Goal: Information Seeking & Learning: Learn about a topic

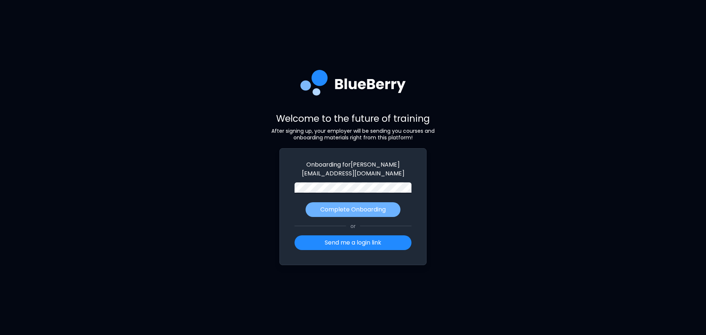
click at [352, 209] on p "Complete Onboarding" at bounding box center [352, 209] width 65 height 9
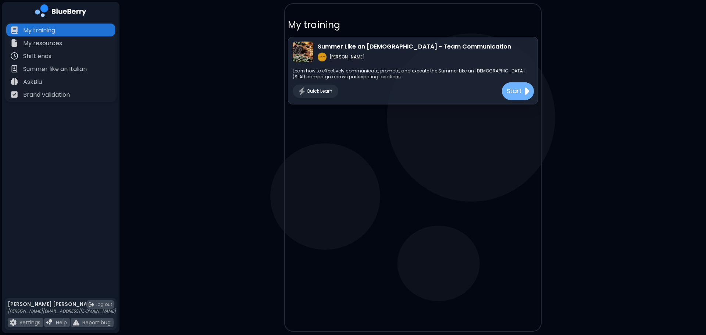
click at [516, 89] on p "Start" at bounding box center [513, 91] width 15 height 9
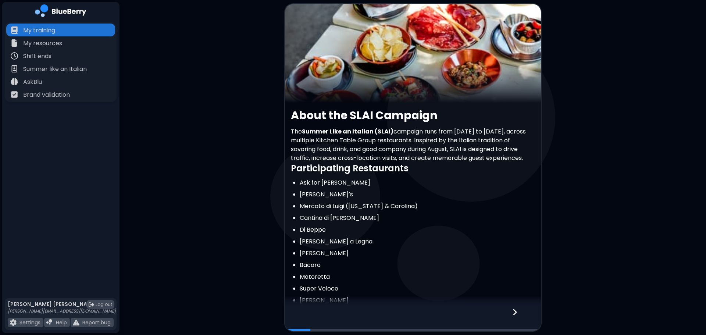
scroll to position [116, 0]
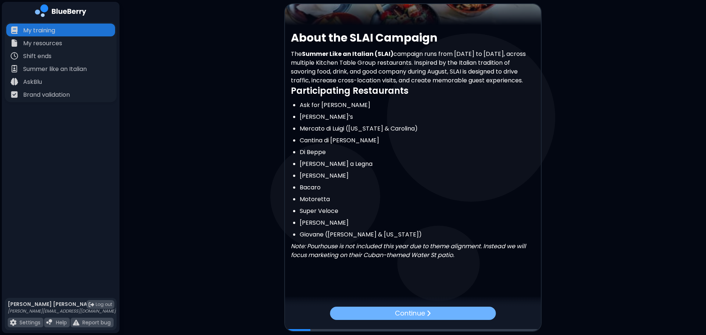
click at [428, 311] on img at bounding box center [428, 312] width 4 height 7
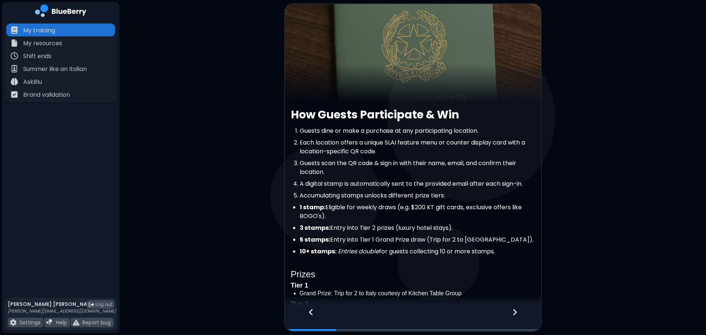
scroll to position [137, 0]
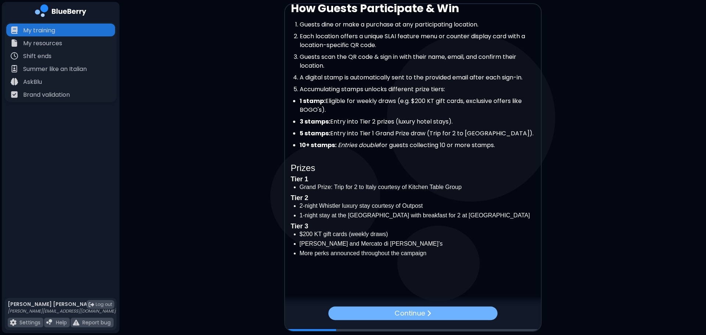
click at [424, 313] on p "Continue" at bounding box center [409, 313] width 31 height 11
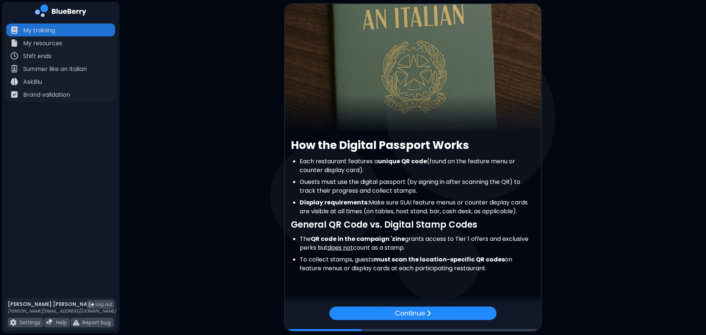
click at [424, 313] on p "Continue" at bounding box center [409, 313] width 30 height 10
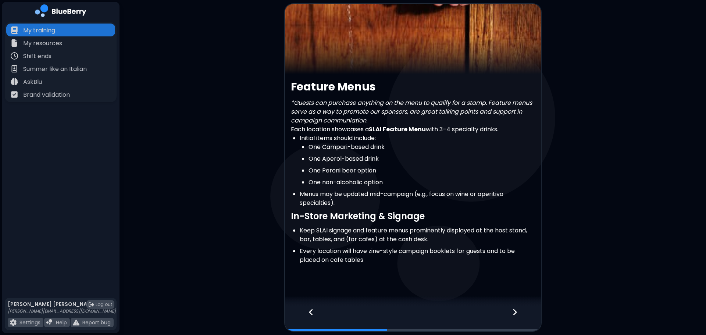
scroll to position [66, 0]
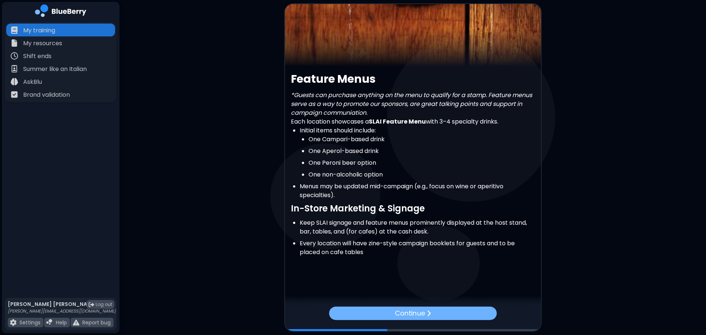
click at [416, 311] on p "Continue" at bounding box center [409, 313] width 30 height 10
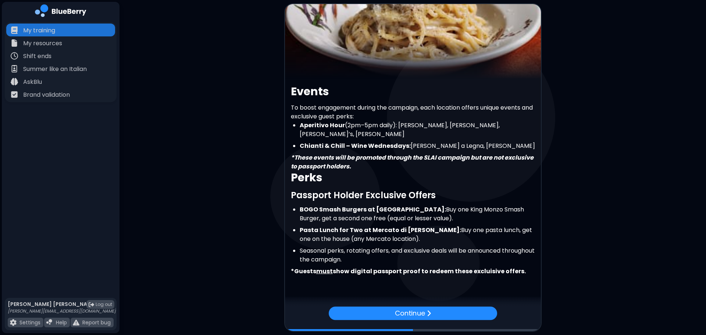
scroll to position [61, 0]
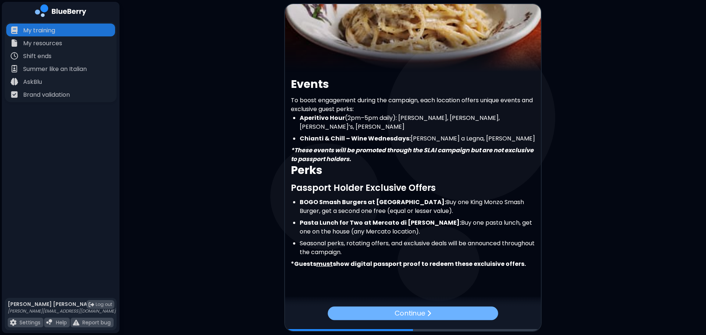
click at [422, 312] on p "Continue" at bounding box center [409, 313] width 31 height 11
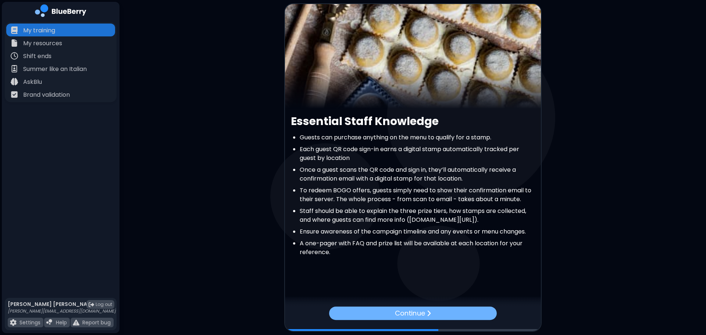
scroll to position [33, 0]
click at [423, 305] on div at bounding box center [413, 301] width 256 height 11
click at [423, 320] on div "Continue" at bounding box center [412, 313] width 170 height 14
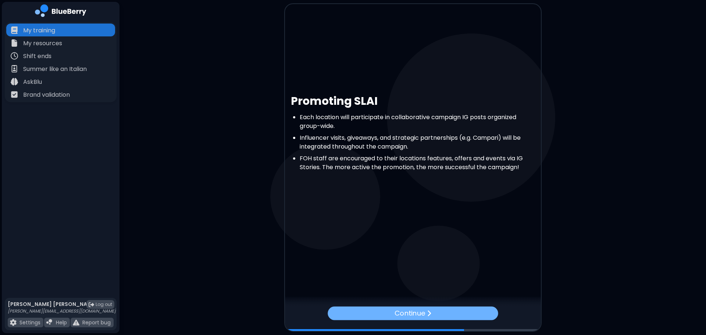
click at [424, 312] on p "Continue" at bounding box center [409, 313] width 31 height 11
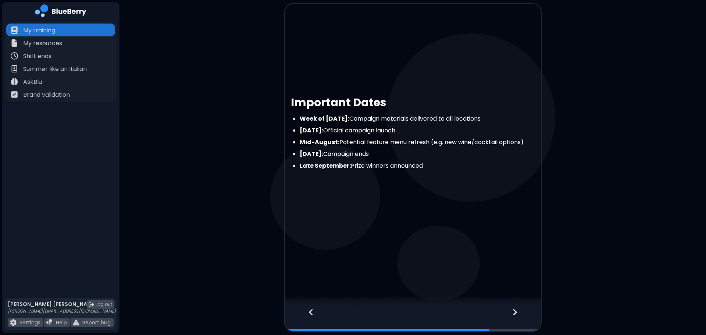
click at [522, 309] on div at bounding box center [518, 318] width 43 height 24
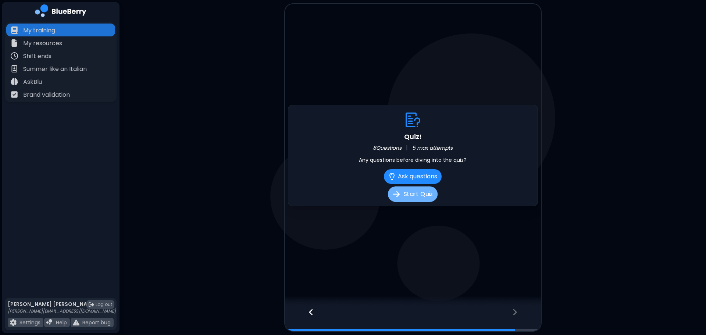
click at [416, 191] on button "Start Quiz" at bounding box center [413, 193] width 50 height 15
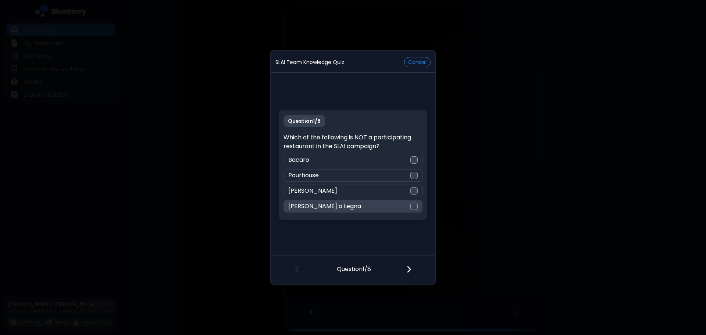
click at [409, 212] on div "[PERSON_NAME] a Legna" at bounding box center [352, 206] width 139 height 12
click at [410, 269] on img at bounding box center [408, 269] width 5 height 8
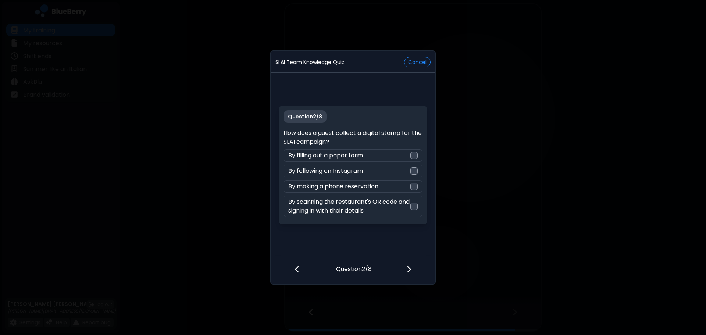
click at [414, 65] on button "Cancel" at bounding box center [417, 62] width 26 height 10
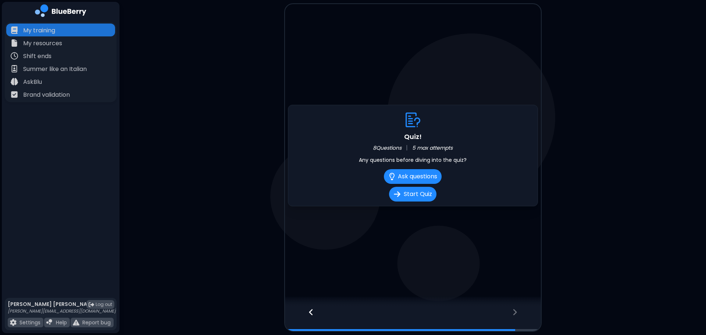
drag, startPoint x: 321, startPoint y: 316, endPoint x: 318, endPoint y: 318, distance: 3.8
click at [321, 317] on div at bounding box center [307, 318] width 45 height 24
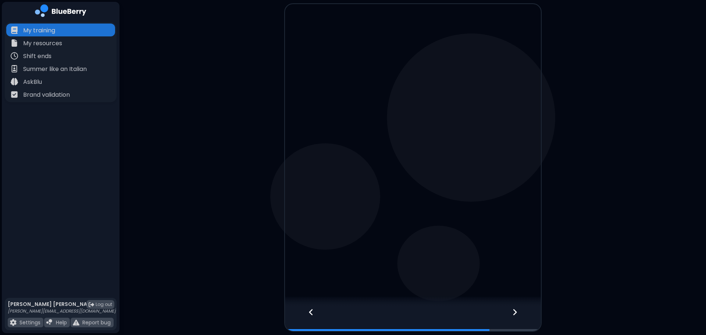
click at [314, 314] on div at bounding box center [307, 318] width 45 height 24
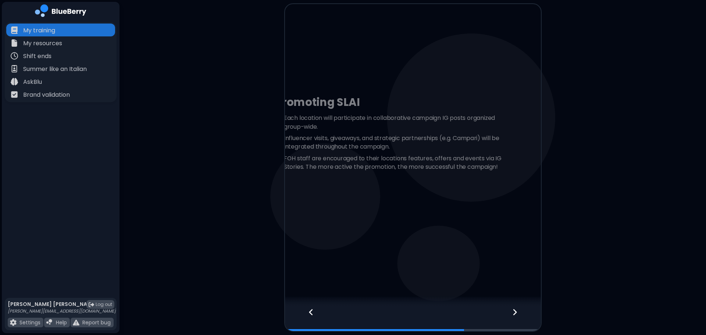
click at [314, 314] on div at bounding box center [307, 318] width 45 height 24
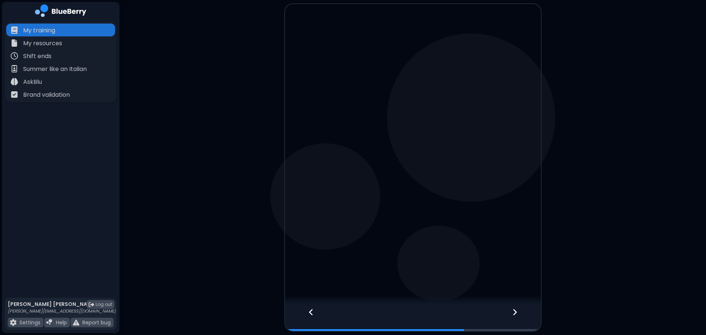
click at [314, 313] on div at bounding box center [307, 318] width 45 height 24
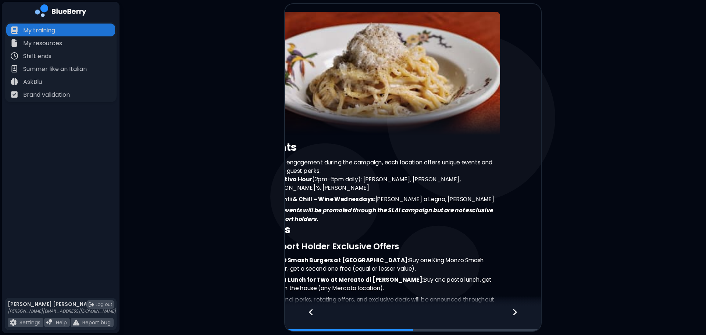
click at [314, 312] on div at bounding box center [307, 318] width 45 height 24
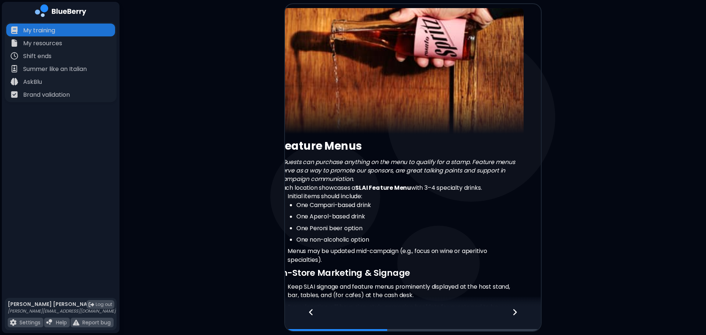
click at [314, 312] on div at bounding box center [307, 318] width 45 height 24
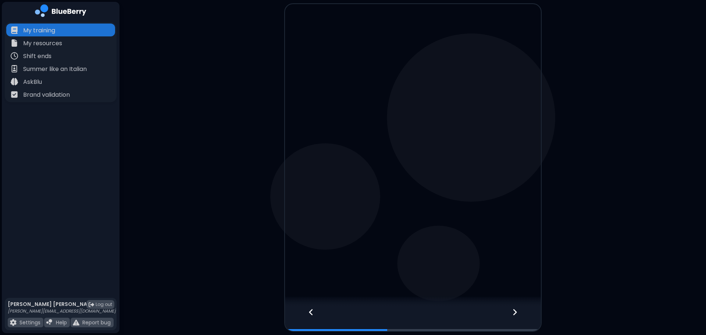
click at [314, 312] on div at bounding box center [307, 318] width 45 height 24
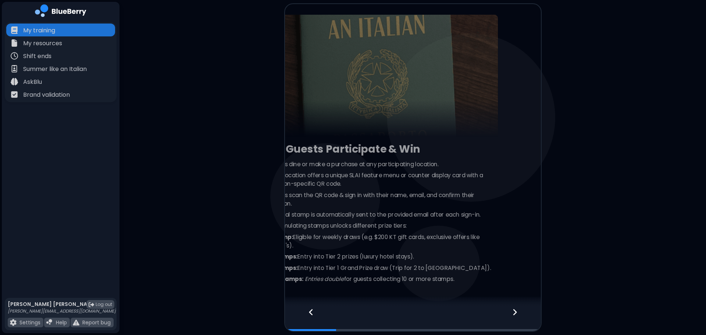
click at [314, 312] on div at bounding box center [307, 318] width 45 height 24
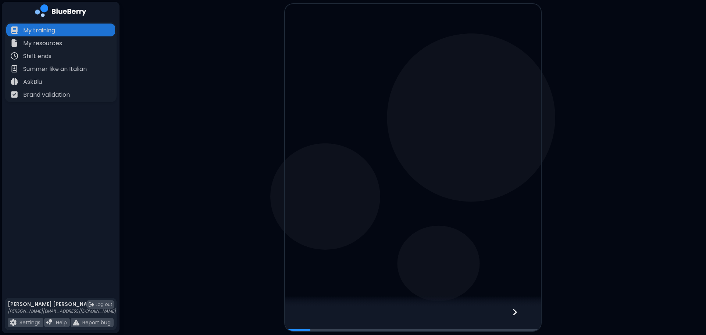
click at [314, 312] on div at bounding box center [413, 318] width 256 height 24
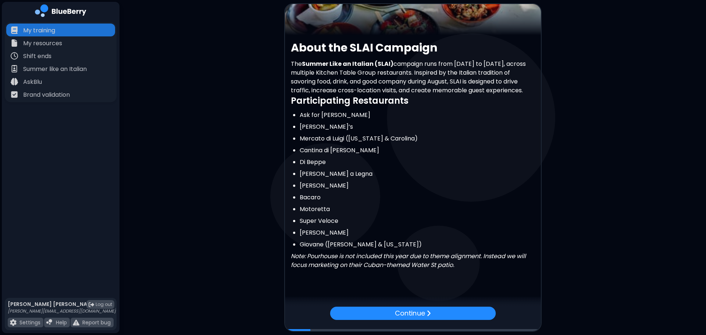
scroll to position [110, 0]
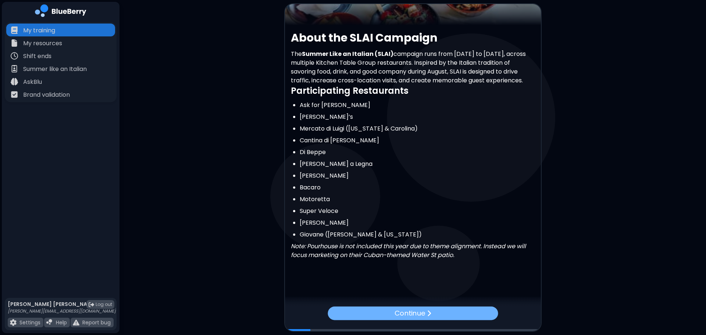
click at [438, 310] on div "Continue" at bounding box center [412, 313] width 170 height 14
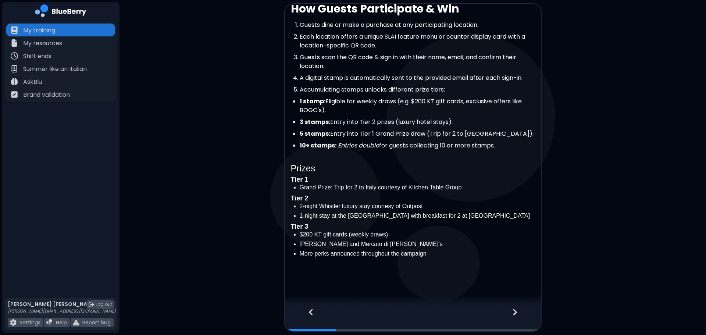
scroll to position [137, 0]
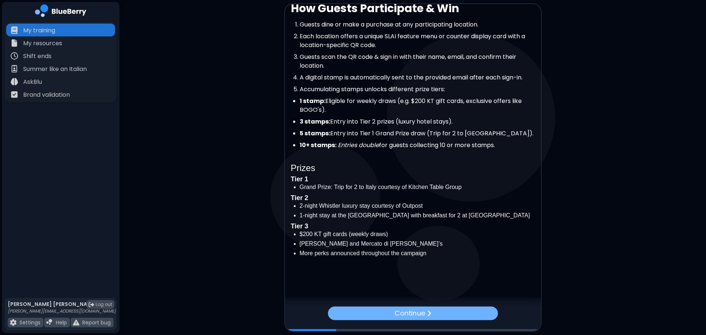
click at [455, 309] on div "Continue" at bounding box center [412, 313] width 170 height 14
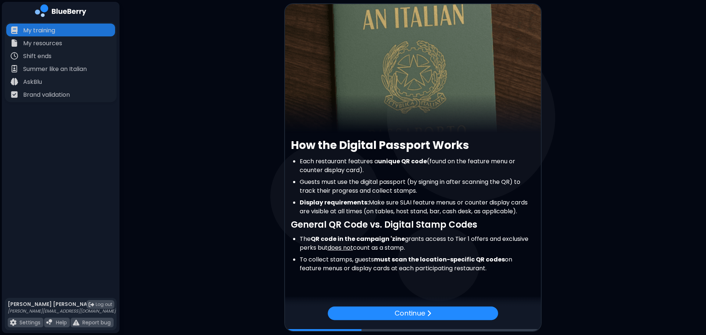
click at [455, 309] on div "Continue" at bounding box center [412, 313] width 170 height 14
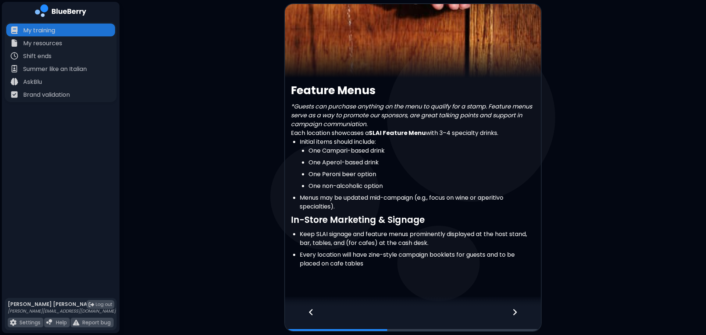
scroll to position [66, 0]
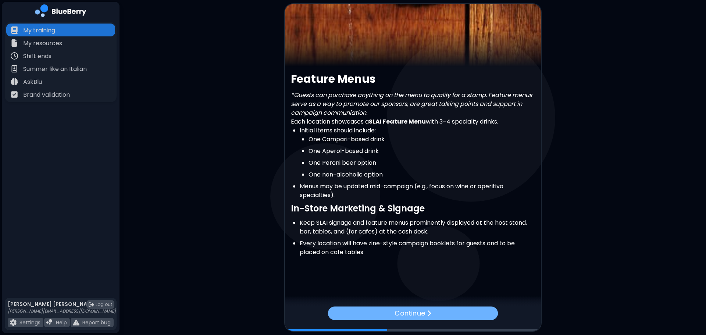
click at [464, 317] on div "Continue" at bounding box center [412, 313] width 170 height 14
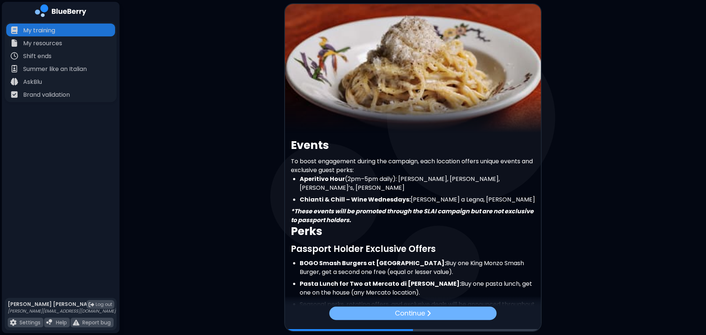
click at [464, 315] on div "Continue" at bounding box center [412, 312] width 167 height 13
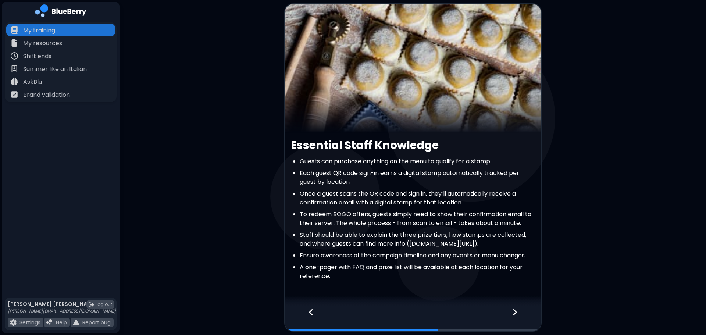
click at [464, 315] on div at bounding box center [413, 318] width 256 height 24
click at [519, 311] on div at bounding box center [518, 318] width 43 height 24
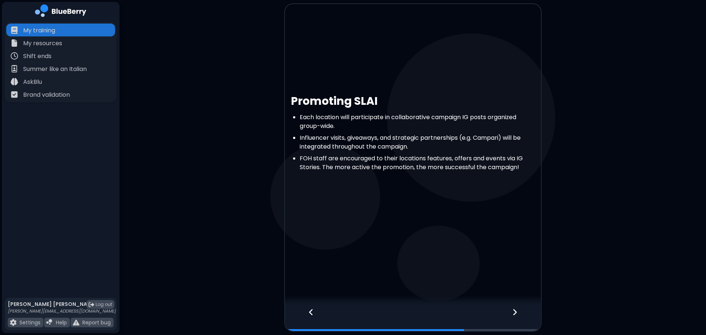
click at [519, 311] on div at bounding box center [518, 318] width 43 height 24
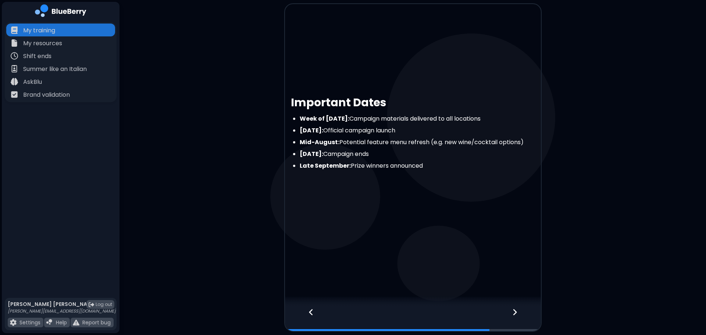
click at [519, 311] on div at bounding box center [518, 318] width 43 height 24
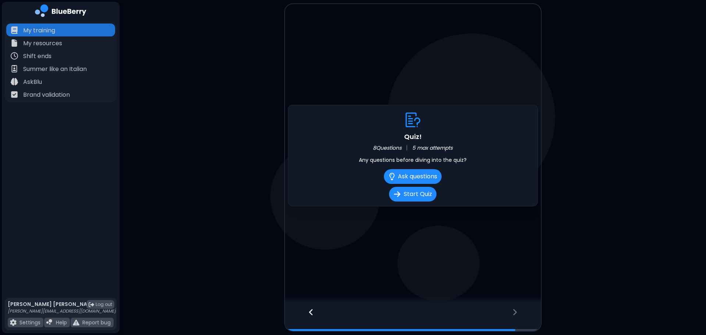
click at [305, 314] on div at bounding box center [307, 318] width 45 height 24
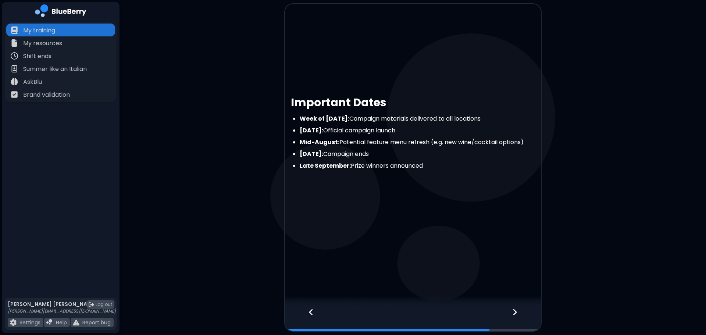
click at [519, 308] on div at bounding box center [518, 318] width 43 height 24
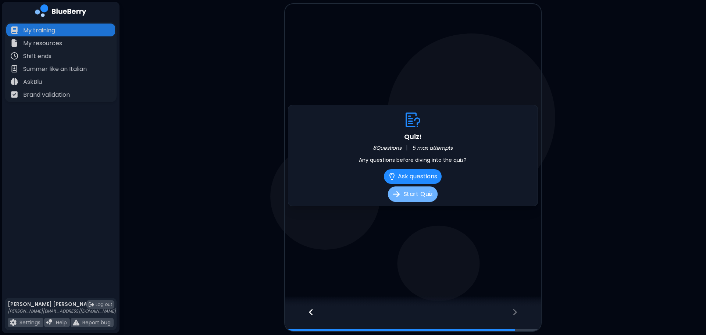
click at [423, 194] on button "Start Quiz" at bounding box center [413, 193] width 50 height 15
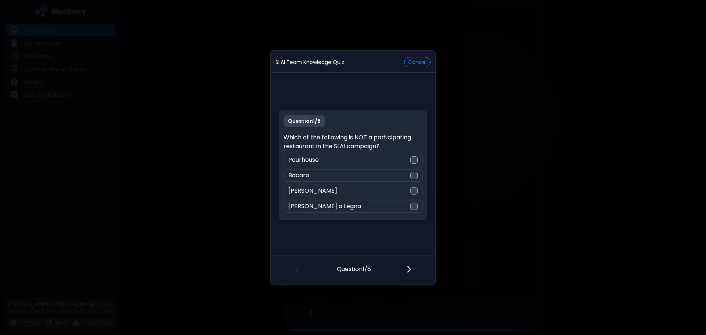
click at [566, 242] on div "SLAI Team Knowledge Quiz Cancel Question 1 / 8 Which of the following is NOT a …" at bounding box center [353, 167] width 706 height 335
click at [422, 60] on button "Cancel" at bounding box center [417, 62] width 26 height 10
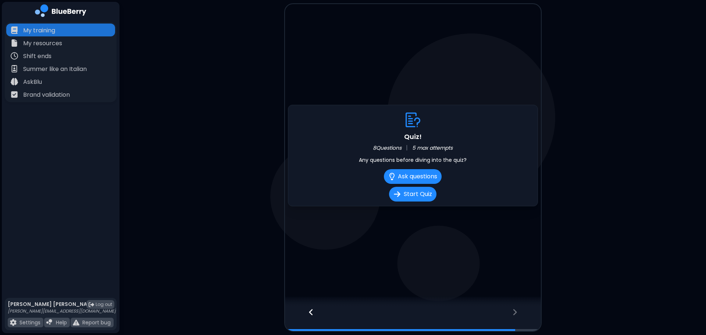
click at [308, 316] on div at bounding box center [307, 318] width 45 height 24
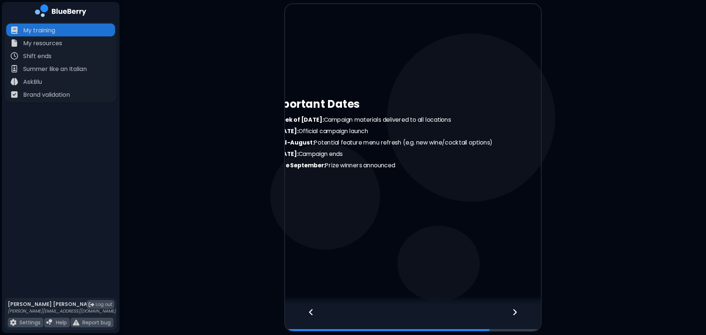
click at [309, 316] on icon at bounding box center [310, 312] width 5 height 8
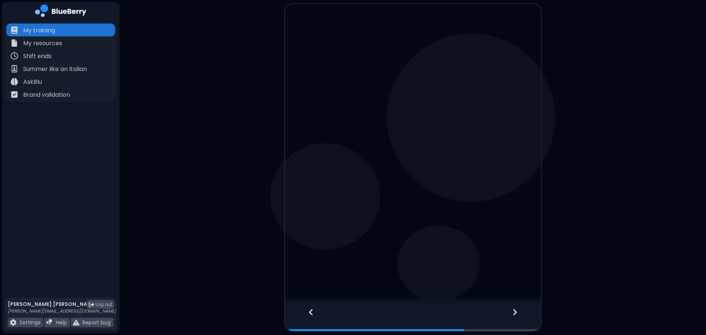
click at [309, 316] on icon at bounding box center [310, 312] width 5 height 8
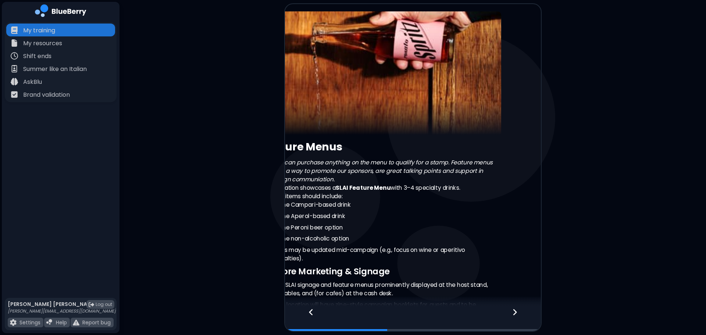
click at [309, 316] on icon at bounding box center [310, 312] width 5 height 8
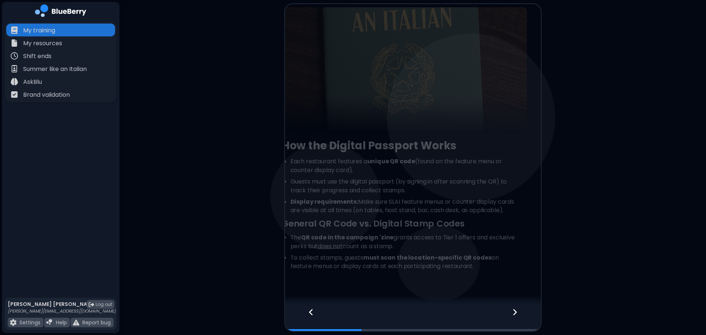
click at [309, 316] on icon at bounding box center [310, 312] width 5 height 8
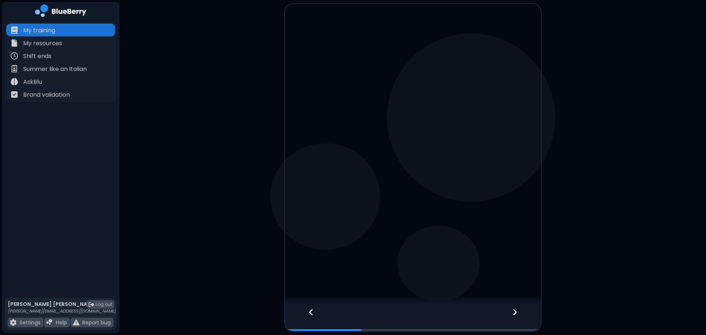
click at [309, 316] on icon at bounding box center [310, 312] width 5 height 8
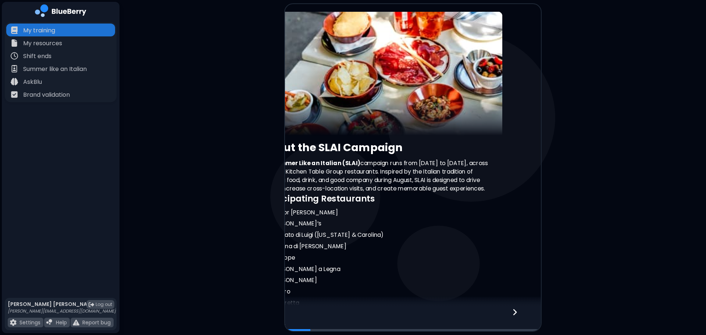
click at [309, 316] on div at bounding box center [413, 318] width 256 height 24
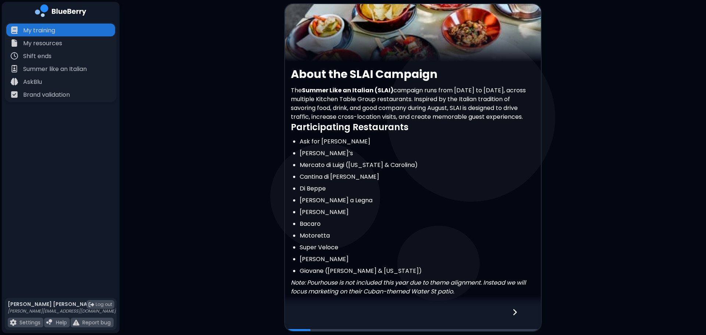
scroll to position [73, 0]
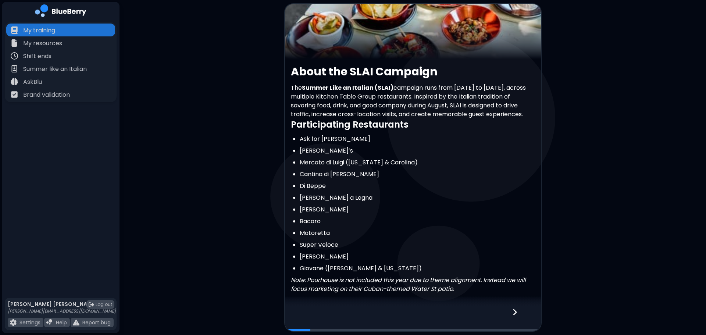
click at [514, 313] on icon at bounding box center [515, 312] width 4 height 6
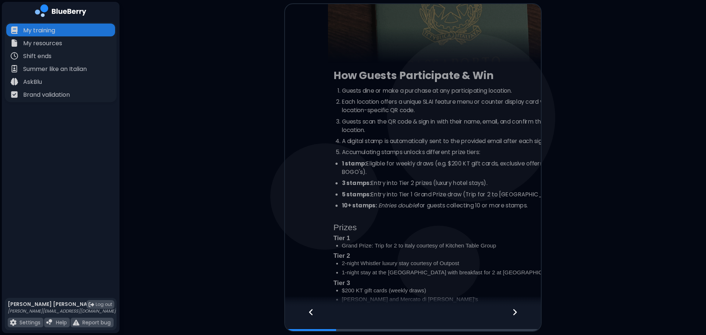
scroll to position [0, 0]
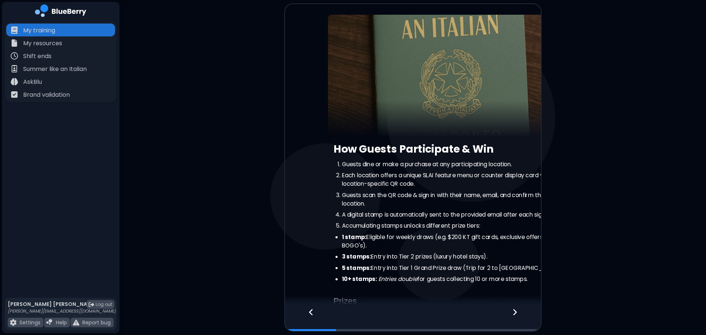
click at [514, 313] on icon at bounding box center [515, 312] width 4 height 6
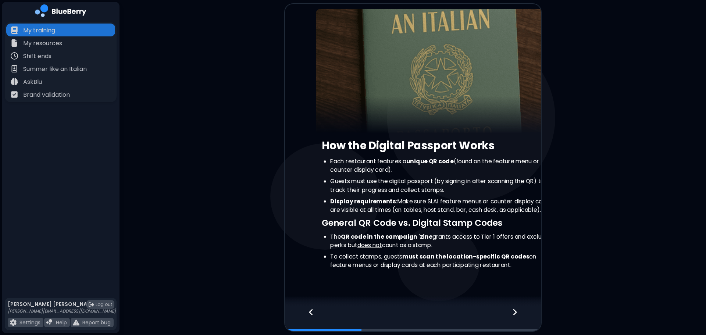
click at [514, 313] on icon at bounding box center [515, 312] width 4 height 6
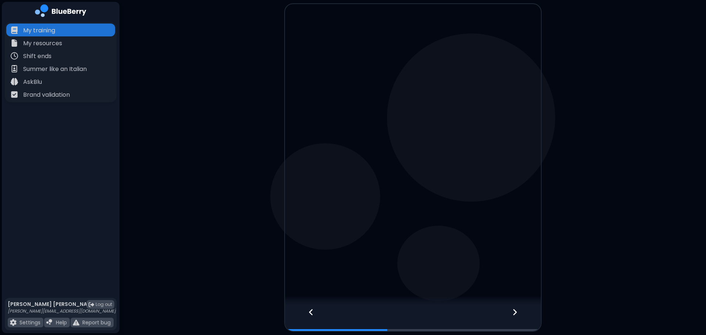
click at [514, 313] on icon at bounding box center [515, 312] width 4 height 6
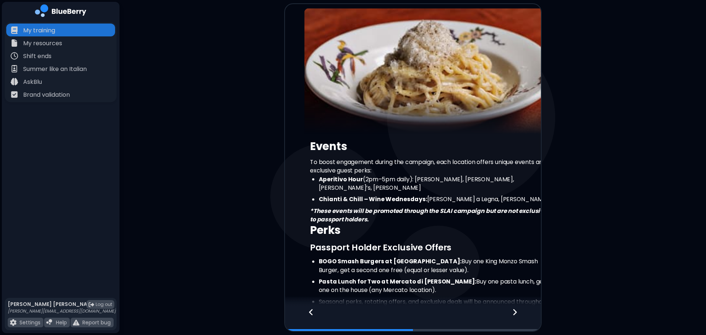
click at [514, 313] on icon at bounding box center [515, 312] width 4 height 6
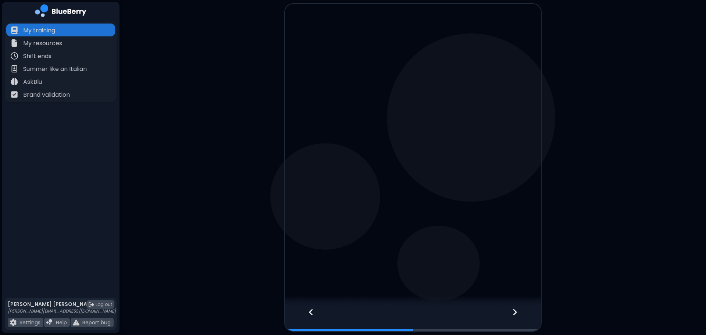
click at [514, 313] on icon at bounding box center [515, 312] width 4 height 6
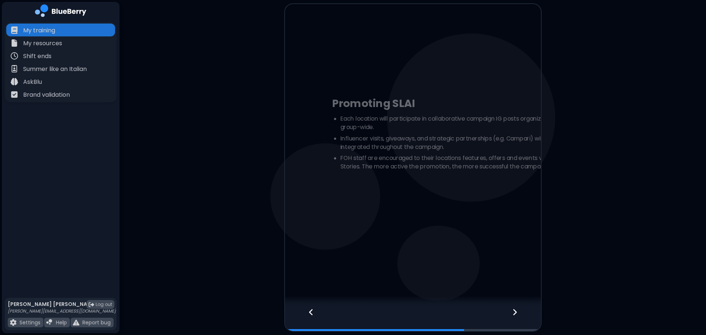
click at [514, 313] on icon at bounding box center [515, 312] width 4 height 6
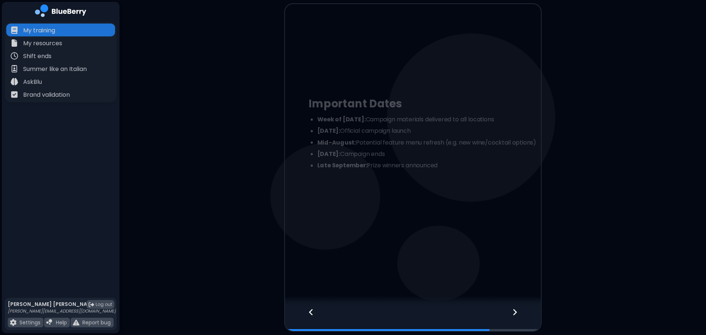
click at [514, 313] on icon at bounding box center [515, 312] width 4 height 6
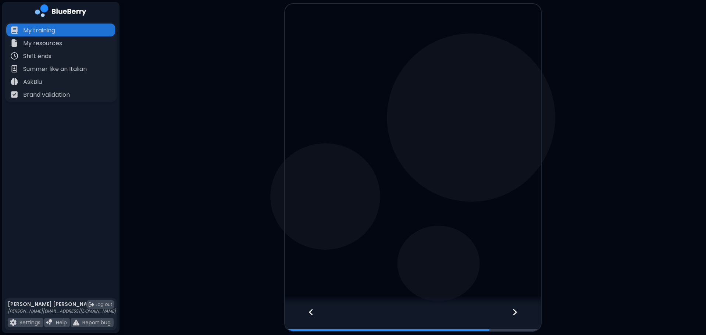
click at [514, 313] on icon at bounding box center [515, 312] width 4 height 6
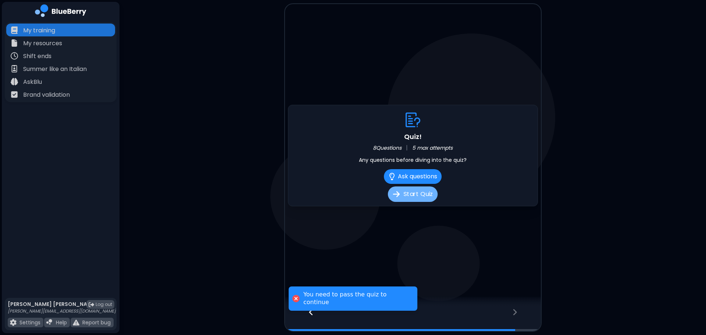
click at [414, 194] on button "Start Quiz" at bounding box center [413, 193] width 50 height 15
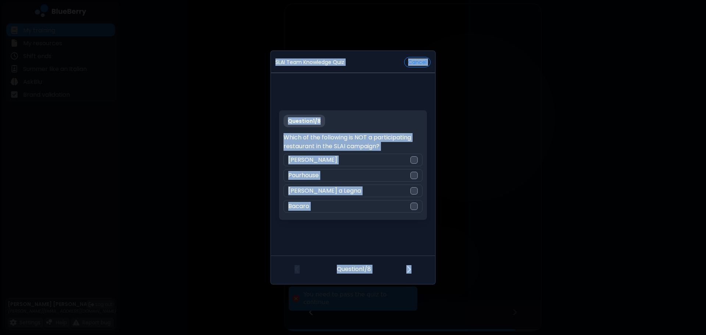
click at [469, 159] on div "SLAI Team Knowledge Quiz Cancel Question 1 / 8 Which of the following is NOT a …" at bounding box center [353, 167] width 706 height 335
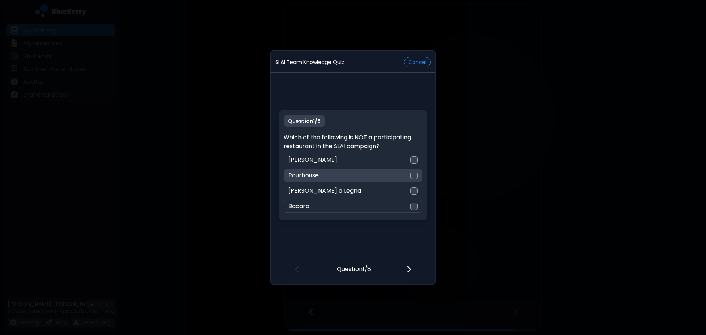
click at [411, 180] on div "Pourhouse" at bounding box center [352, 175] width 139 height 12
click at [411, 269] on div at bounding box center [412, 269] width 43 height 27
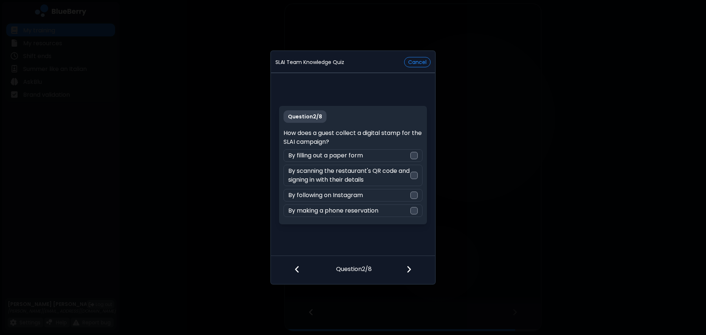
click at [293, 269] on div at bounding box center [293, 269] width 45 height 27
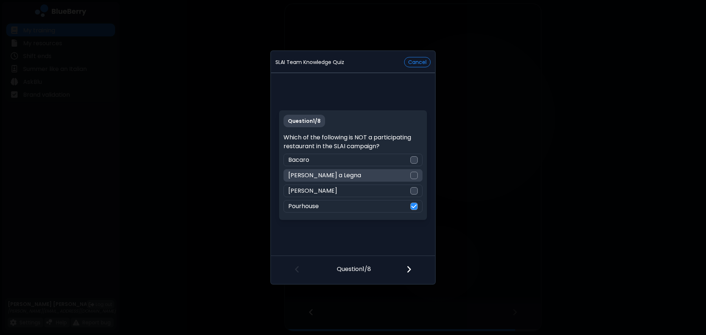
click at [418, 172] on div "[PERSON_NAME] a Legna" at bounding box center [352, 175] width 139 height 12
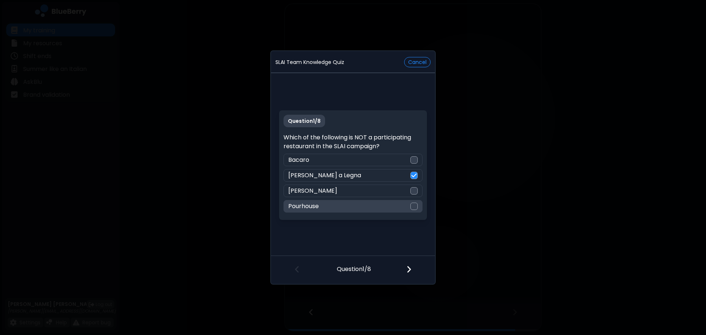
click at [412, 210] on div "Pourhouse" at bounding box center [352, 206] width 139 height 12
click at [414, 266] on div at bounding box center [412, 269] width 43 height 27
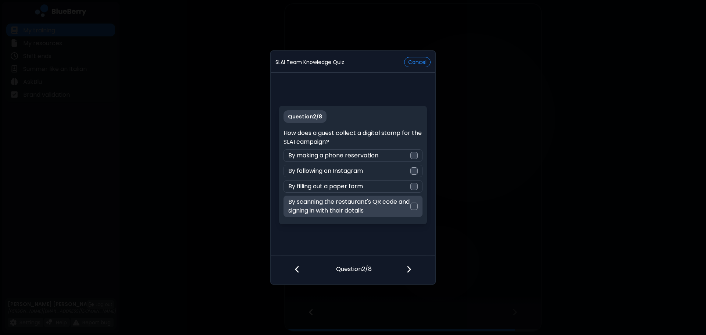
click at [391, 209] on p "By scanning the restaurant's QR code and signing in with their details" at bounding box center [349, 206] width 122 height 18
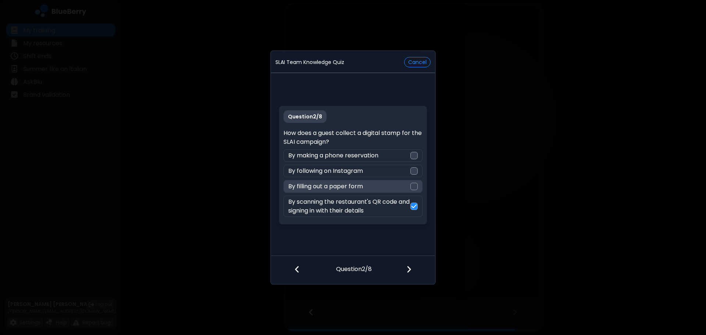
click at [409, 183] on div "By filling out a paper form" at bounding box center [352, 186] width 139 height 12
click at [417, 220] on div "Question 2 / 8 How does a guest collect a digital stamp for the SLAI campaign? …" at bounding box center [352, 165] width 147 height 118
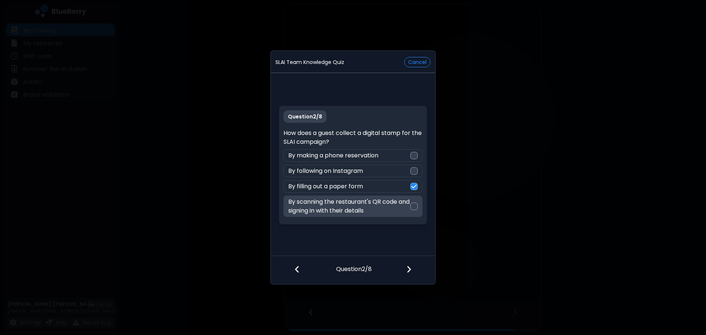
click at [412, 203] on div at bounding box center [413, 205] width 7 height 7
click at [409, 265] on div at bounding box center [412, 269] width 43 height 27
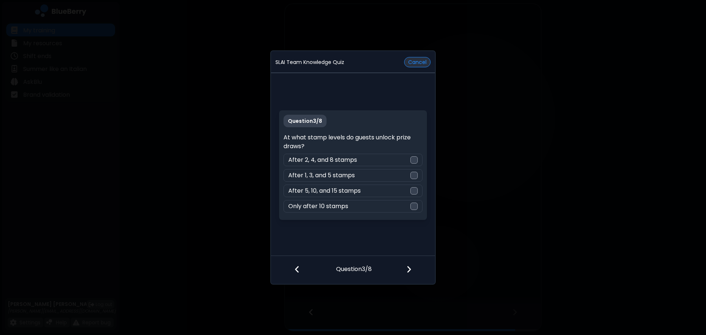
click at [416, 61] on button "Cancel" at bounding box center [417, 62] width 26 height 10
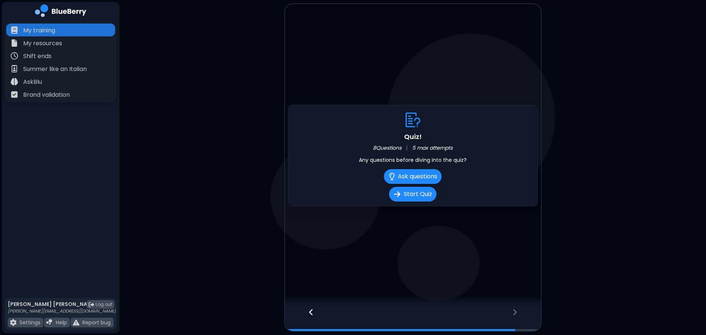
click at [311, 311] on icon at bounding box center [311, 312] width 4 height 6
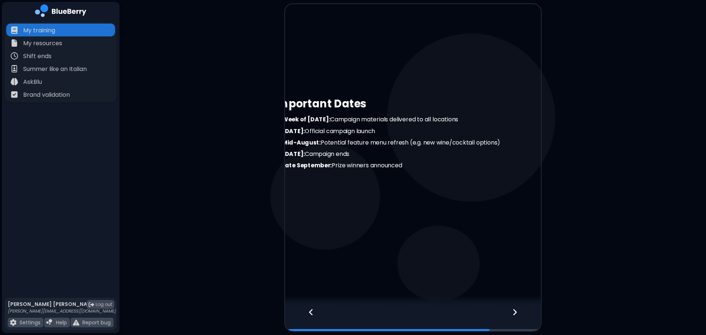
click at [311, 311] on icon at bounding box center [311, 312] width 4 height 6
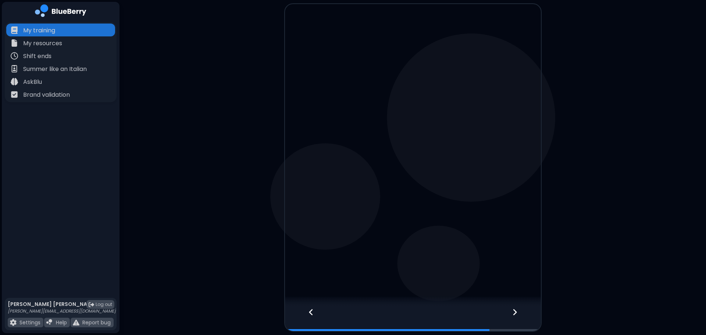
click at [311, 311] on icon at bounding box center [311, 312] width 4 height 6
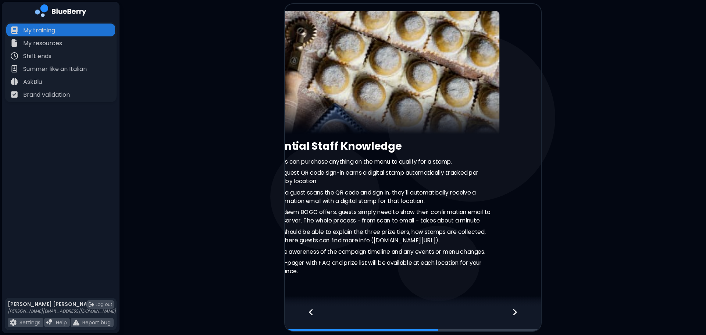
click at [311, 311] on icon at bounding box center [311, 312] width 4 height 6
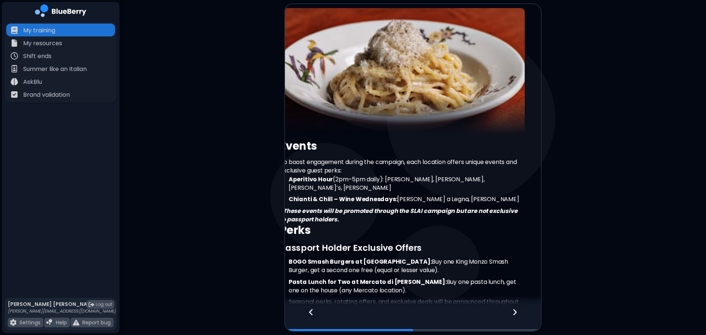
click at [311, 311] on icon at bounding box center [311, 312] width 4 height 6
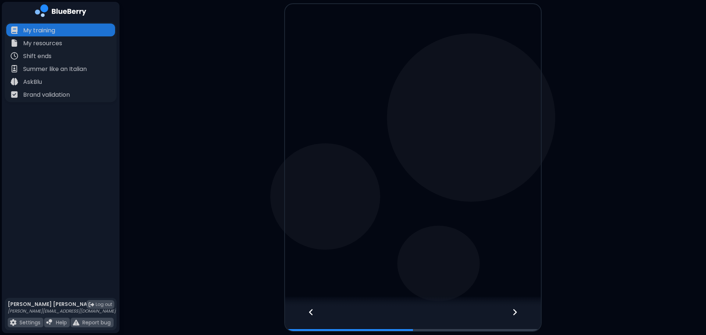
click at [311, 311] on icon at bounding box center [311, 312] width 4 height 6
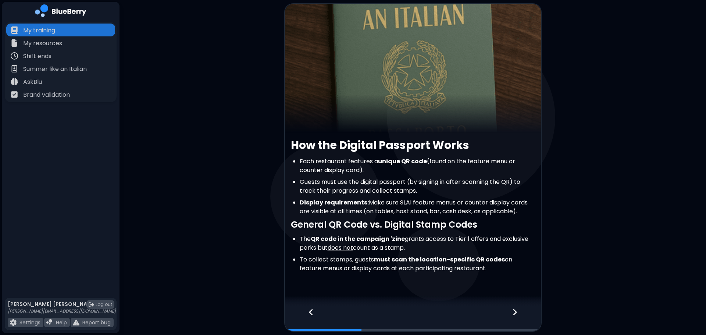
click at [509, 315] on div at bounding box center [518, 318] width 43 height 24
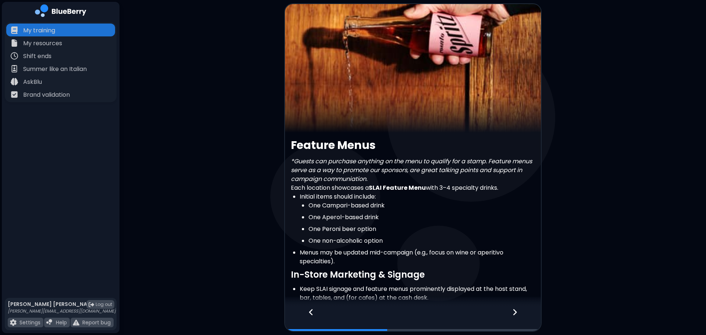
click at [517, 316] on div at bounding box center [518, 318] width 43 height 24
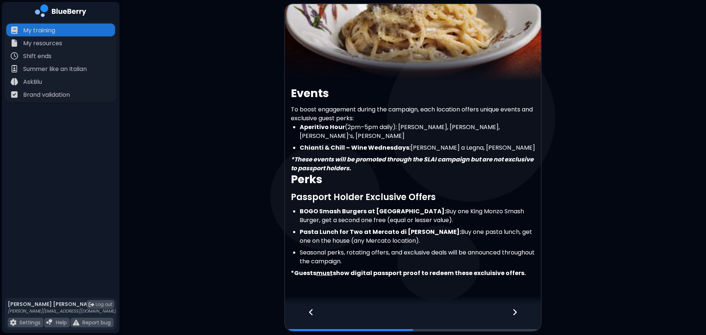
scroll to position [61, 0]
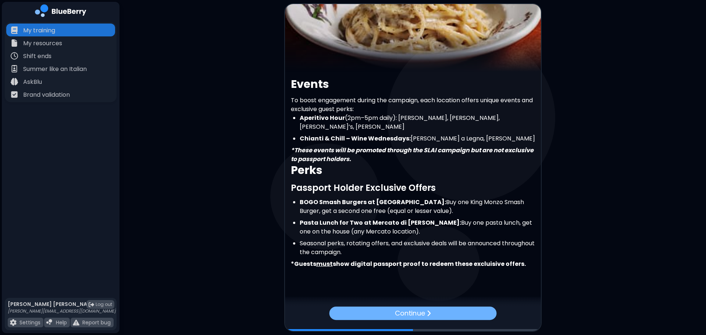
click at [384, 319] on div "Continue" at bounding box center [412, 312] width 167 height 13
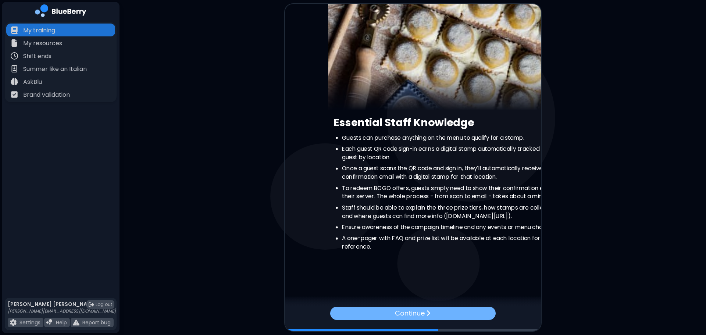
scroll to position [0, 0]
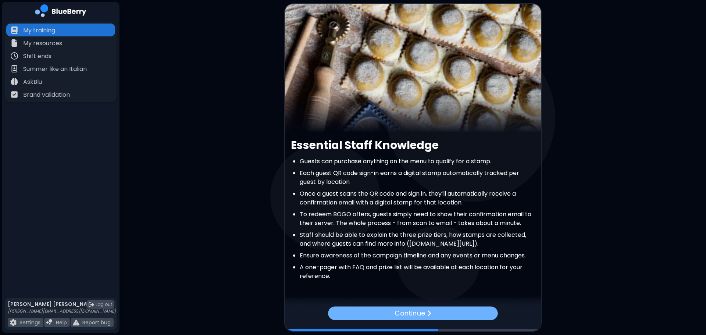
click at [385, 312] on div "Continue" at bounding box center [413, 313] width 170 height 14
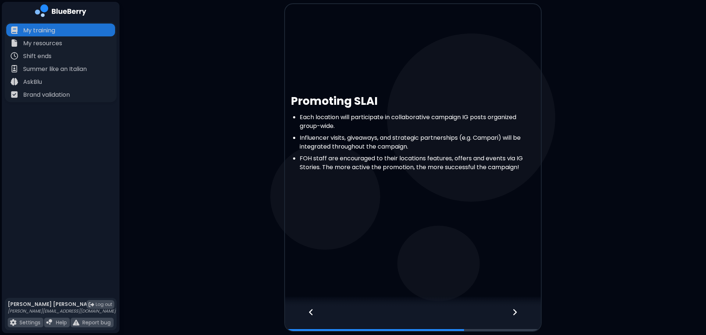
click at [315, 310] on div at bounding box center [307, 318] width 45 height 24
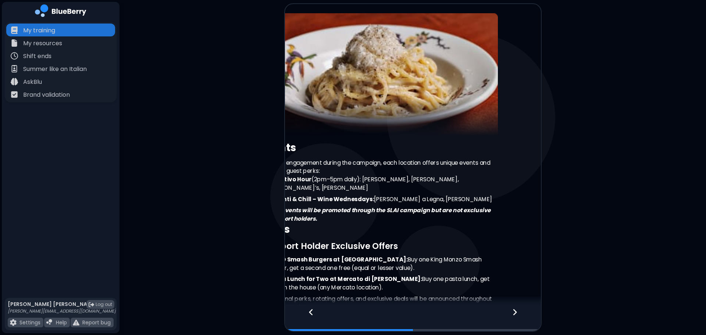
click at [315, 310] on div at bounding box center [307, 318] width 45 height 24
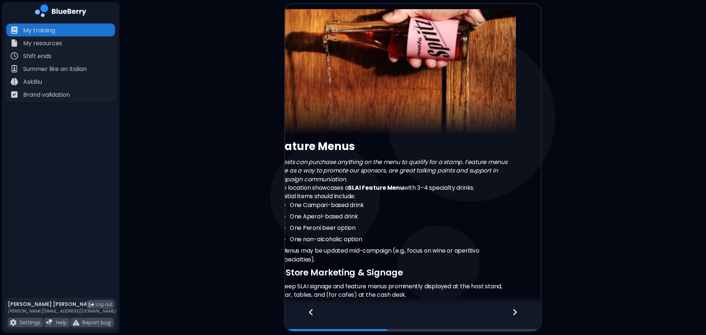
click at [314, 311] on div at bounding box center [307, 318] width 45 height 24
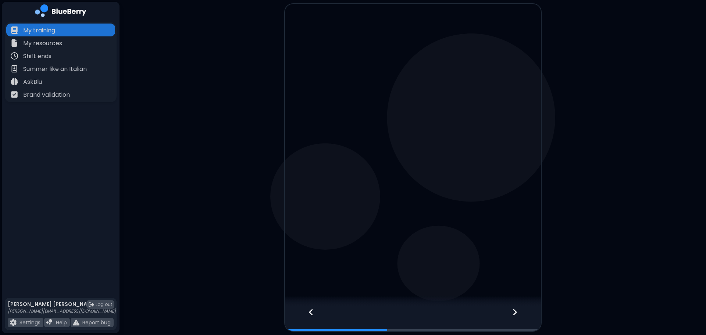
click at [313, 311] on icon at bounding box center [310, 312] width 5 height 8
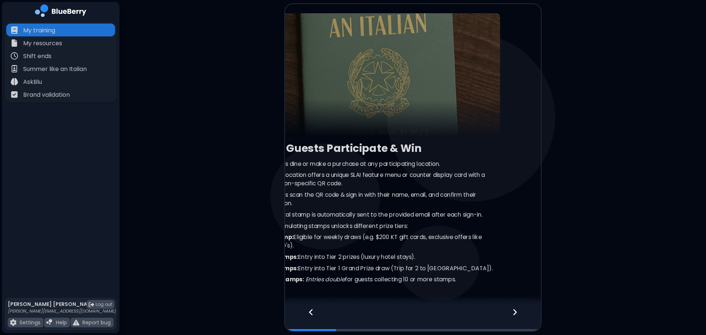
click at [312, 311] on icon at bounding box center [310, 312] width 5 height 8
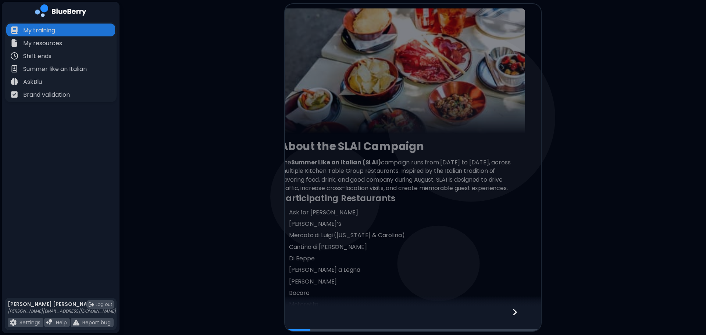
click at [312, 311] on div at bounding box center [413, 318] width 256 height 24
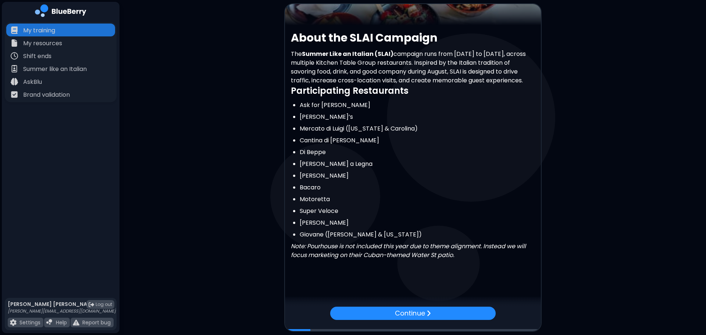
scroll to position [116, 0]
click at [474, 318] on div "Continue" at bounding box center [412, 313] width 170 height 14
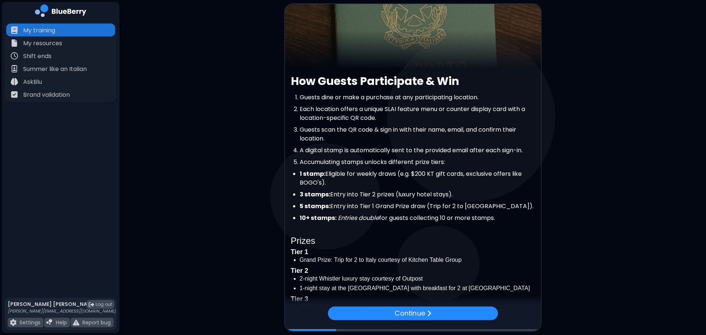
scroll to position [63, 0]
click at [434, 315] on div "Continue" at bounding box center [413, 312] width 166 height 13
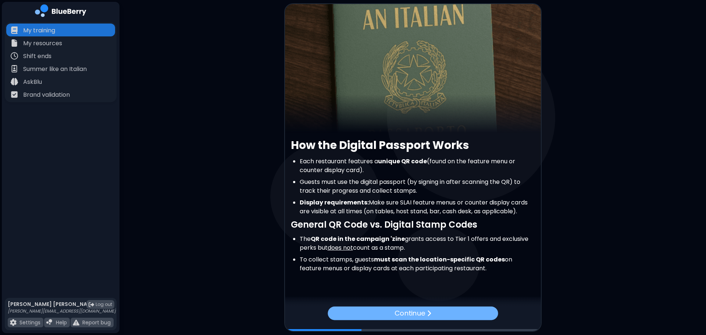
click at [436, 311] on div "Continue" at bounding box center [412, 313] width 170 height 14
click at [436, 311] on div "Continue" at bounding box center [413, 318] width 256 height 24
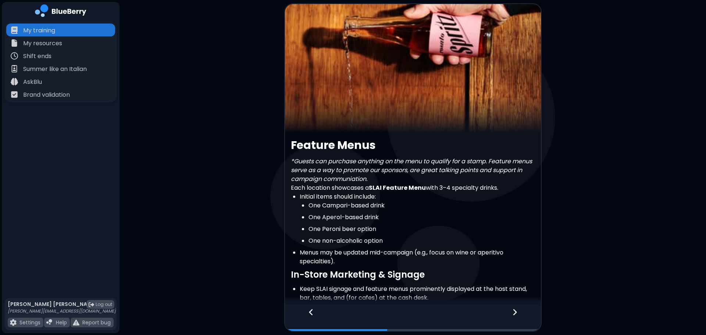
click at [512, 310] on icon at bounding box center [514, 312] width 5 height 8
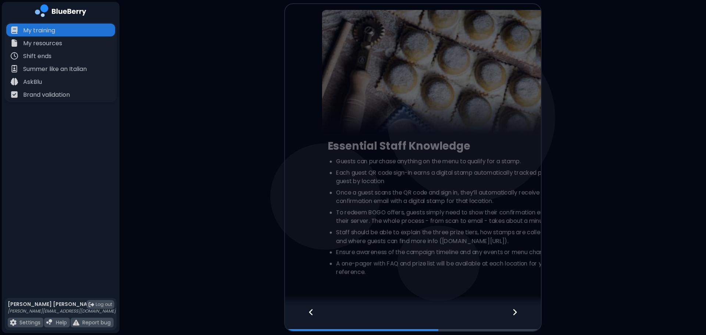
click at [512, 310] on icon at bounding box center [514, 312] width 5 height 8
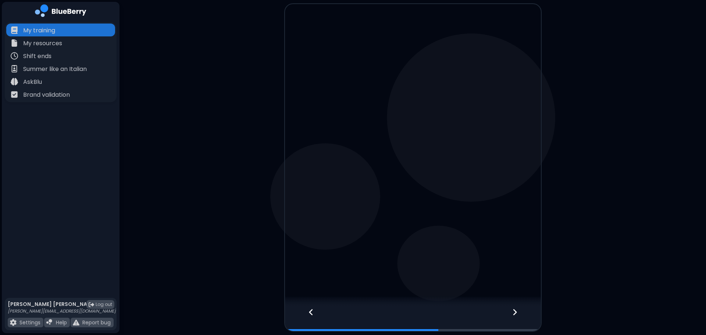
click at [512, 310] on icon at bounding box center [514, 312] width 5 height 8
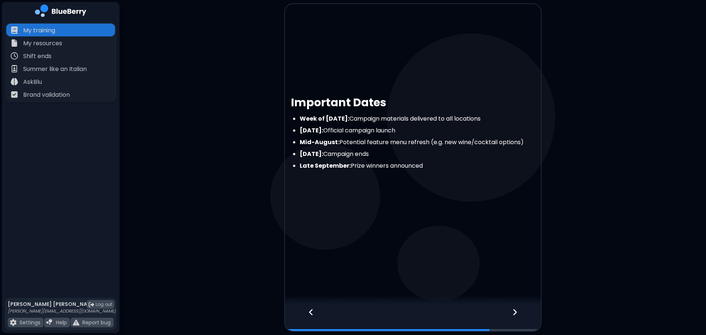
click at [512, 310] on icon at bounding box center [514, 312] width 5 height 8
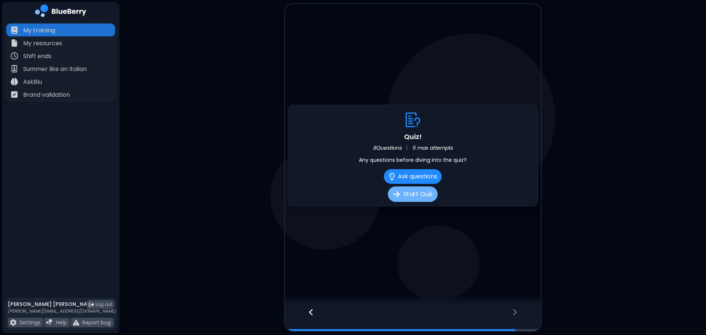
click at [420, 192] on button "Start Quiz" at bounding box center [413, 193] width 50 height 15
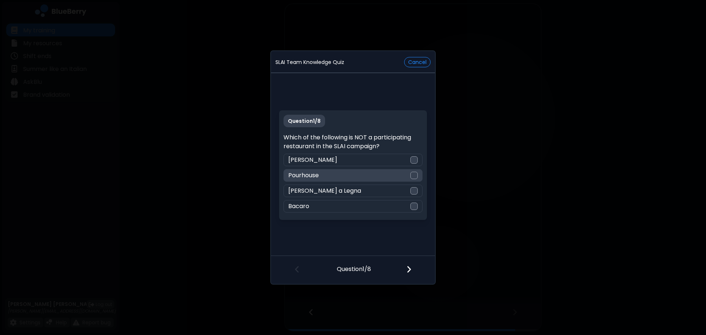
click at [342, 178] on div "Pourhouse" at bounding box center [352, 175] width 139 height 12
click at [409, 271] on img at bounding box center [408, 269] width 5 height 8
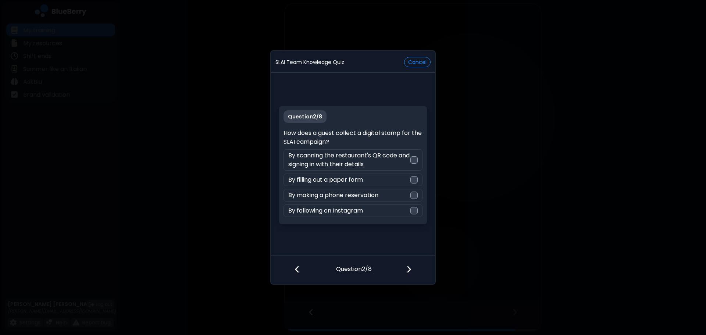
click at [294, 271] on div at bounding box center [293, 269] width 45 height 27
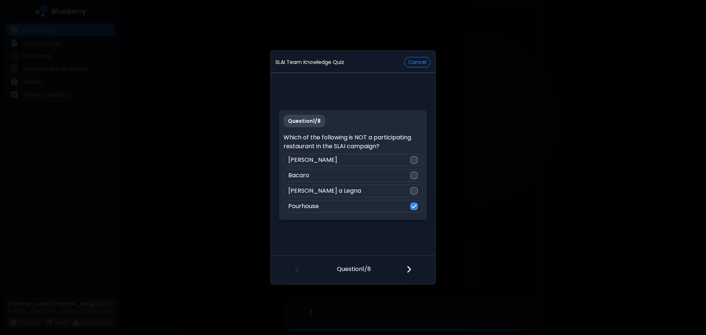
click at [416, 267] on div at bounding box center [412, 269] width 43 height 27
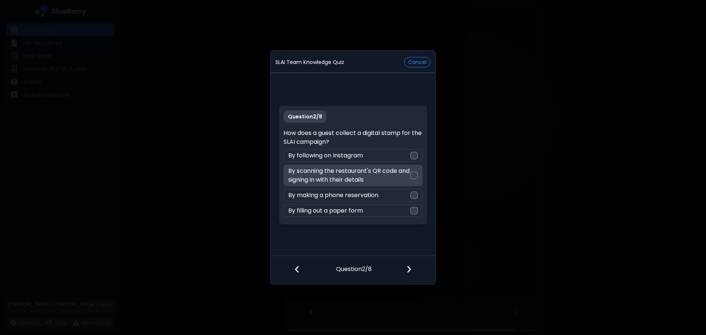
click at [396, 180] on p "By scanning the restaurant's QR code and signing in with their details" at bounding box center [349, 175] width 122 height 18
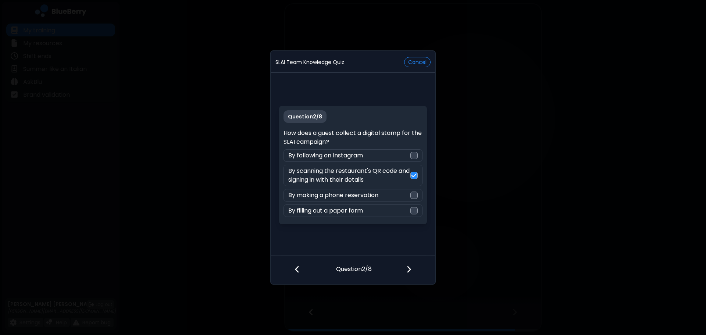
click at [408, 271] on img at bounding box center [408, 269] width 5 height 8
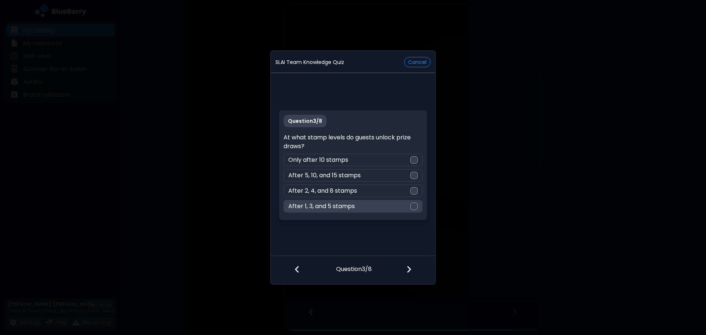
click at [387, 209] on div "After 1, 3, and 5 stamps" at bounding box center [352, 206] width 139 height 12
click at [406, 268] on div at bounding box center [412, 269] width 43 height 27
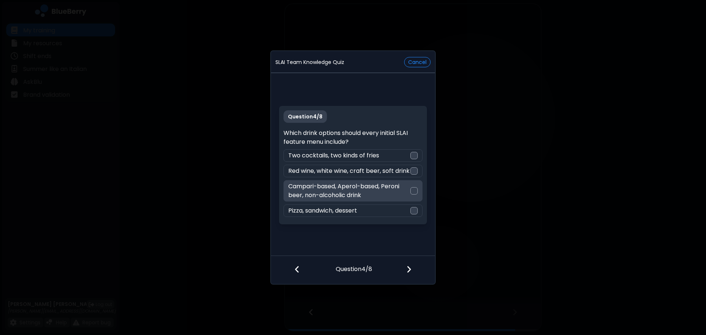
click at [386, 195] on p "Campari-based, Aperol-based, Peroni beer, non-alcoholic drink" at bounding box center [349, 191] width 122 height 18
click at [414, 269] on div at bounding box center [412, 269] width 43 height 27
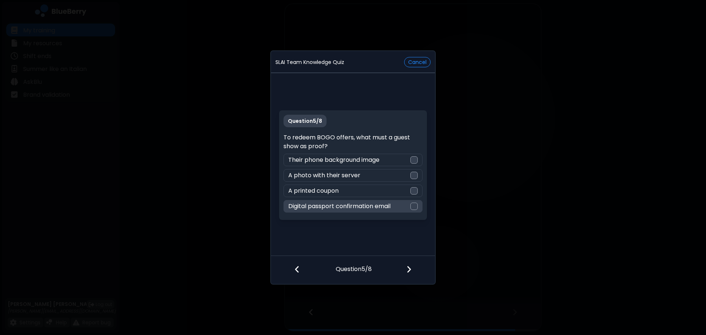
click at [376, 210] on p "Digital passport confirmation email" at bounding box center [339, 206] width 102 height 9
click at [411, 268] on div at bounding box center [412, 269] width 43 height 27
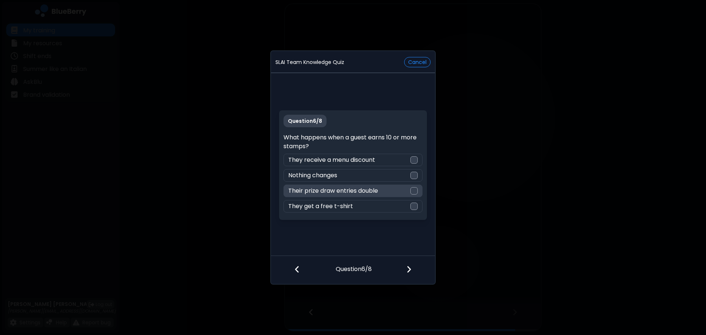
click at [398, 194] on div "Their prize draw entries double" at bounding box center [352, 190] width 139 height 12
click at [413, 278] on div at bounding box center [412, 269] width 43 height 27
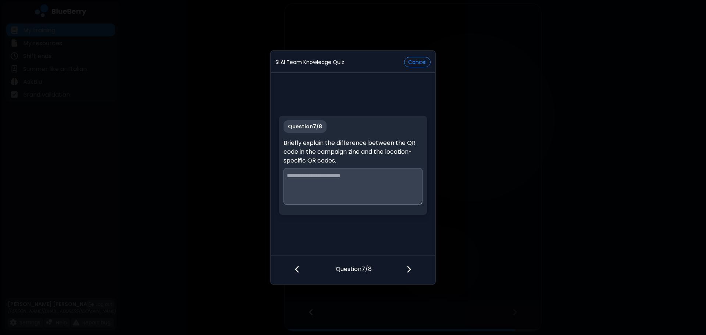
click at [329, 182] on textarea at bounding box center [352, 186] width 139 height 37
paste textarea "**********"
type textarea "**********"
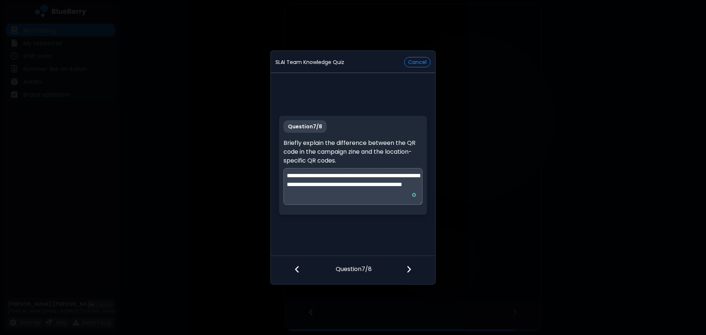
click at [409, 268] on img at bounding box center [408, 269] width 5 height 8
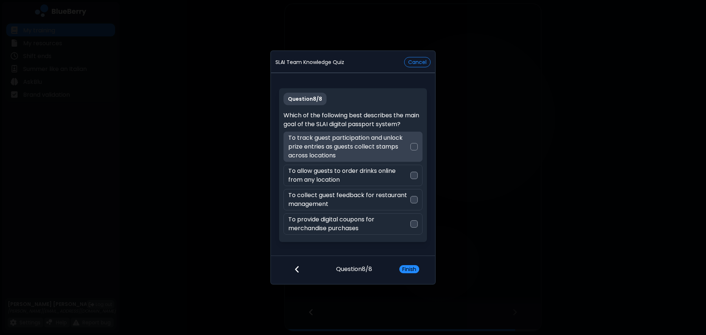
click at [390, 150] on p "To track guest participation and unlock prize entries as guests collect stamps …" at bounding box center [349, 146] width 122 height 26
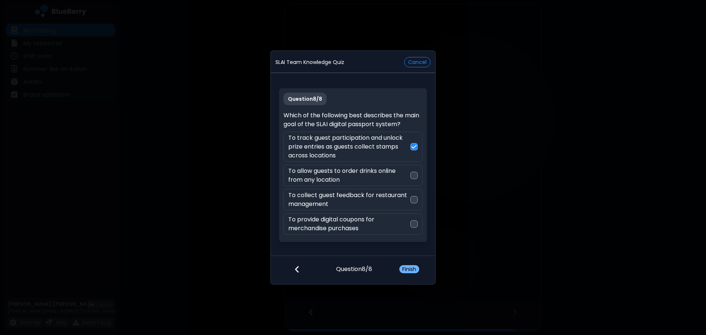
click at [411, 270] on button "Finish" at bounding box center [409, 269] width 20 height 8
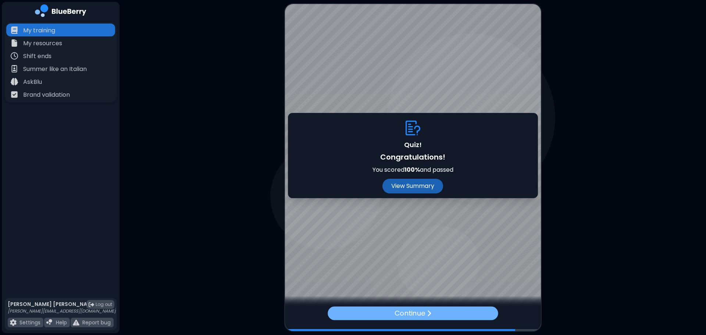
click at [422, 312] on p "Continue" at bounding box center [409, 313] width 31 height 11
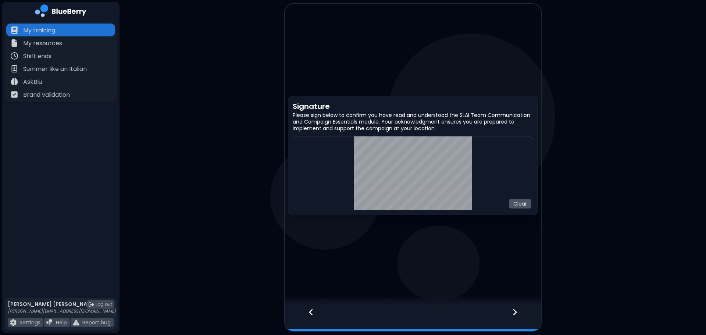
click at [522, 201] on button "Clear" at bounding box center [520, 204] width 22 height 10
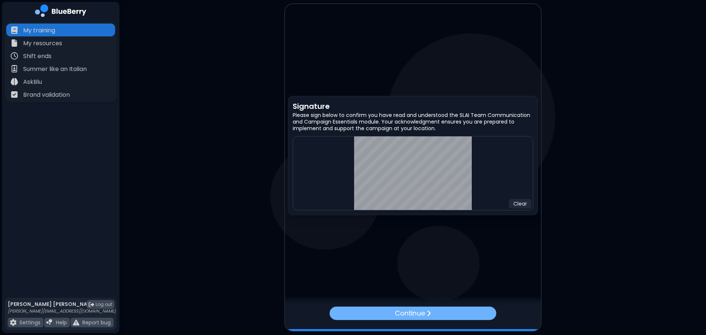
click at [421, 317] on p "Continue" at bounding box center [410, 313] width 30 height 10
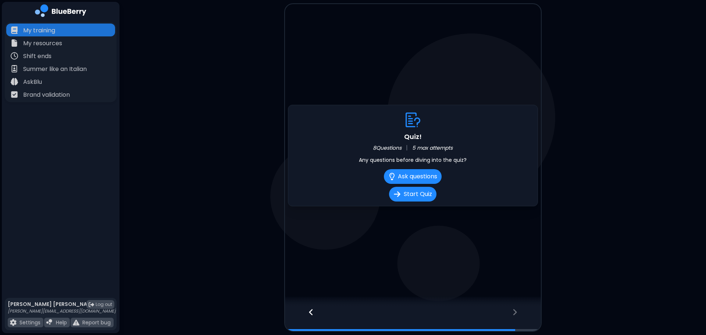
click at [316, 306] on div at bounding box center [413, 301] width 256 height 11
click at [313, 314] on icon at bounding box center [310, 312] width 5 height 8
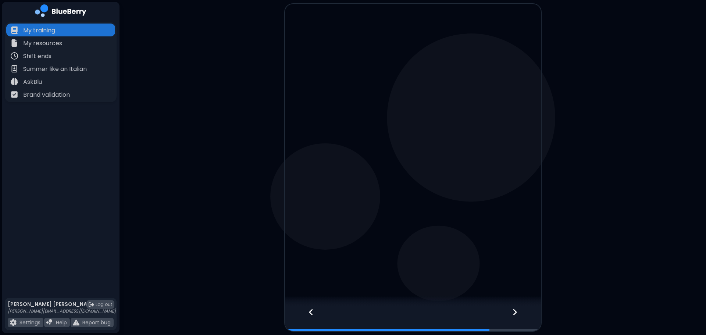
click at [311, 314] on icon at bounding box center [311, 312] width 4 height 6
click at [312, 316] on div at bounding box center [307, 318] width 45 height 24
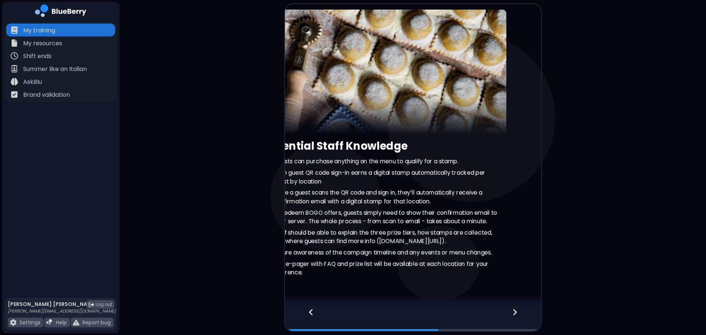
click at [313, 316] on icon at bounding box center [310, 312] width 5 height 8
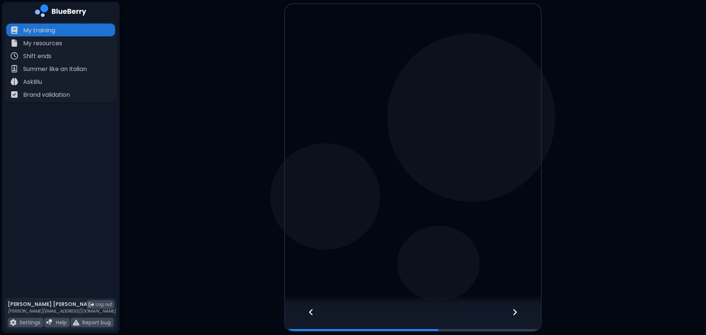
click at [315, 315] on div at bounding box center [307, 318] width 45 height 24
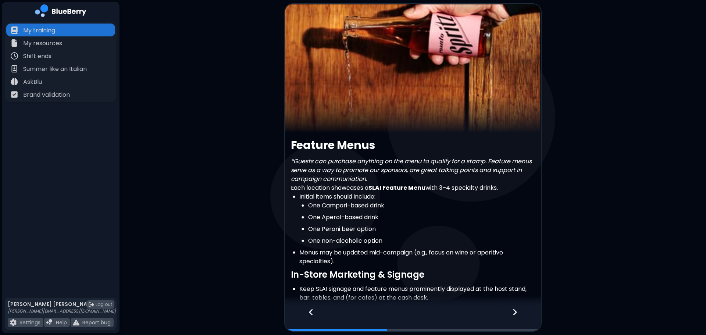
click at [316, 314] on div at bounding box center [307, 318] width 45 height 24
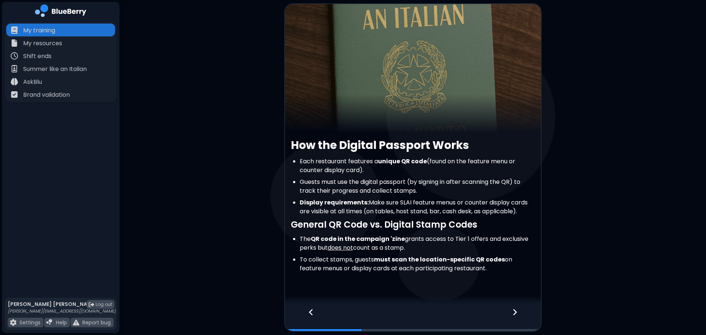
click at [522, 310] on div at bounding box center [518, 318] width 43 height 24
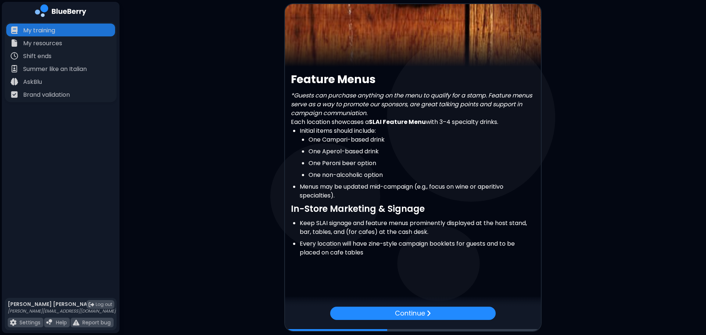
scroll to position [66, 0]
click at [462, 313] on div "Continue" at bounding box center [412, 313] width 170 height 14
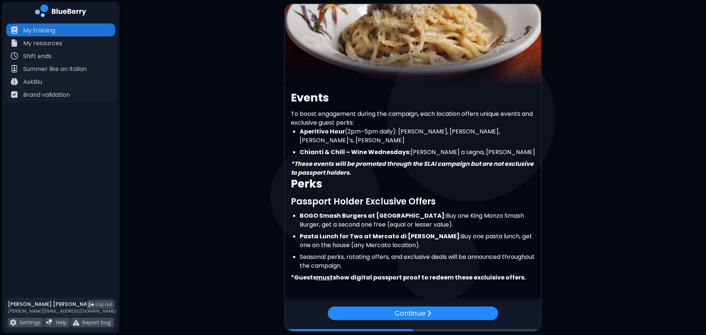
scroll to position [61, 0]
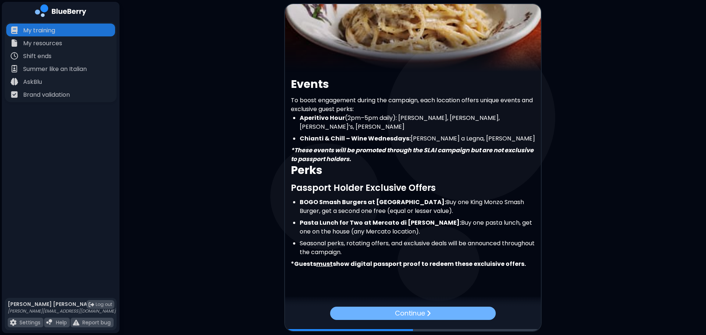
click at [434, 317] on div "Continue" at bounding box center [412, 312] width 165 height 13
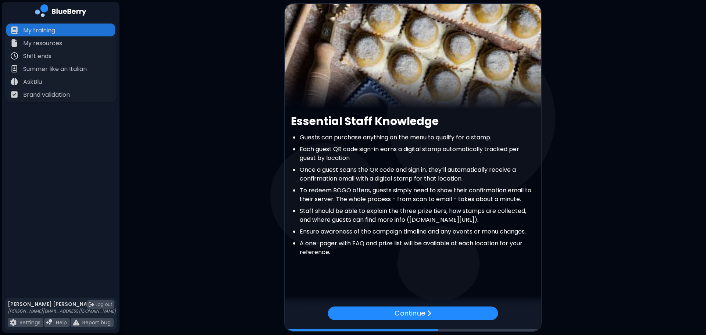
scroll to position [33, 0]
click at [433, 311] on div "Continue" at bounding box center [412, 312] width 167 height 13
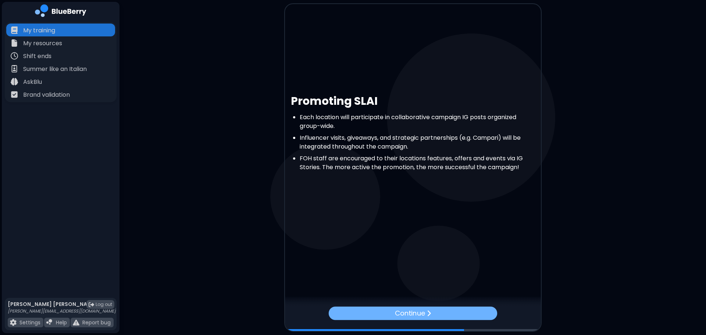
click at [438, 308] on div "Continue" at bounding box center [412, 313] width 168 height 14
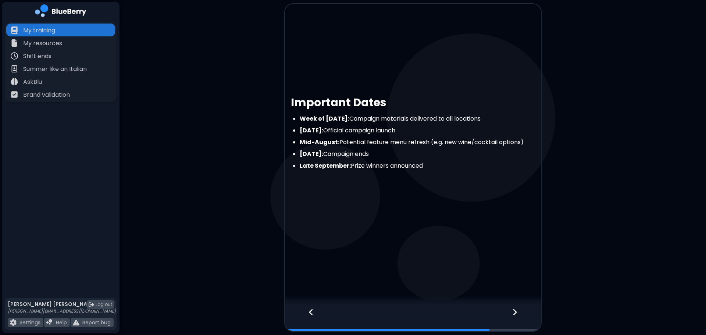
click at [317, 315] on div at bounding box center [307, 318] width 45 height 24
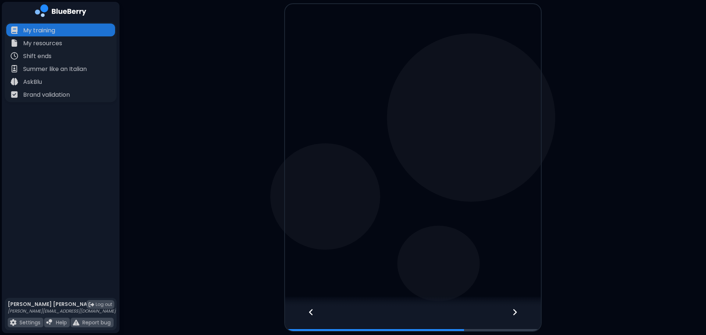
click at [317, 315] on div at bounding box center [307, 318] width 45 height 24
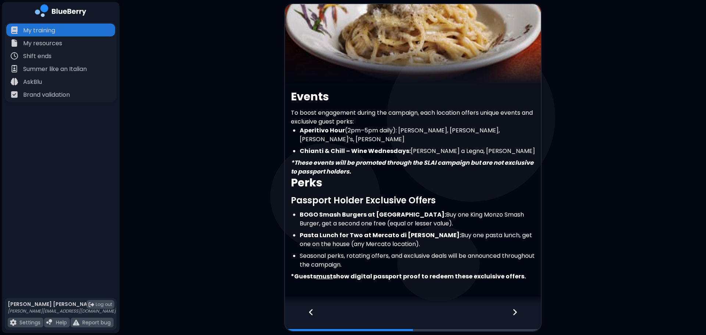
scroll to position [61, 0]
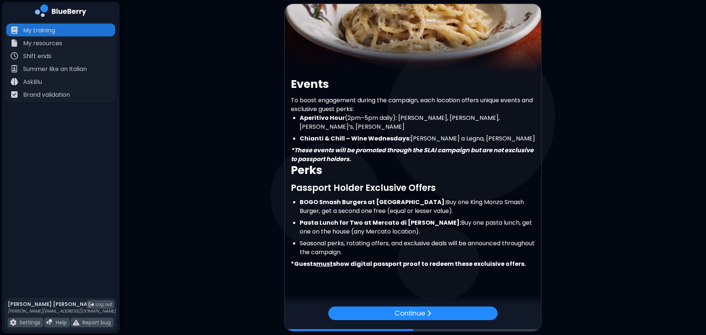
click at [306, 305] on div at bounding box center [413, 301] width 256 height 11
click at [374, 308] on div "Continue" at bounding box center [412, 312] width 167 height 13
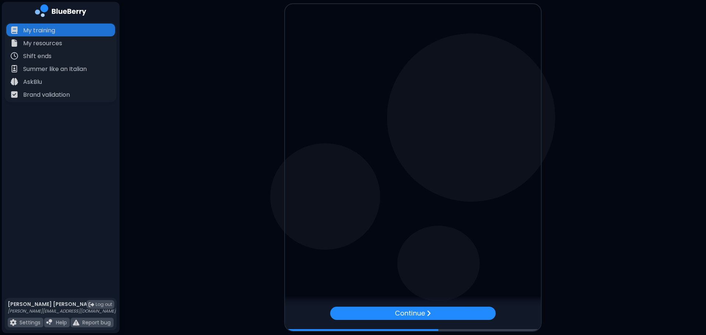
scroll to position [0, 0]
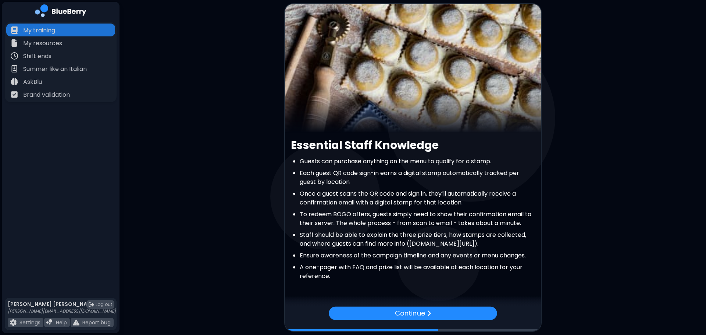
click at [302, 312] on div "Continue" at bounding box center [413, 318] width 256 height 24
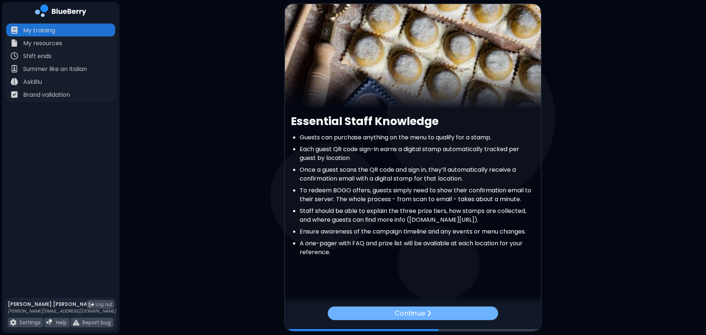
scroll to position [33, 0]
click at [408, 320] on div "Continue" at bounding box center [413, 318] width 256 height 24
click at [412, 315] on p "Continue" at bounding box center [410, 313] width 30 height 10
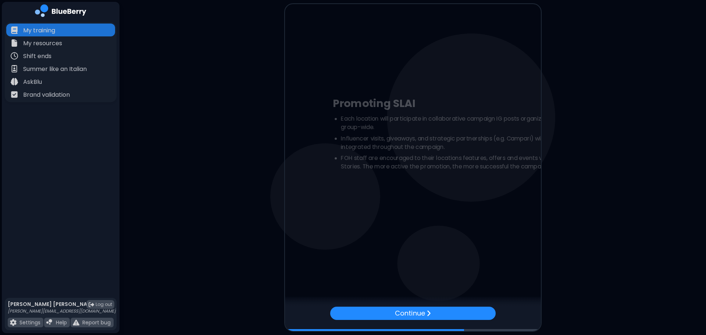
scroll to position [0, 0]
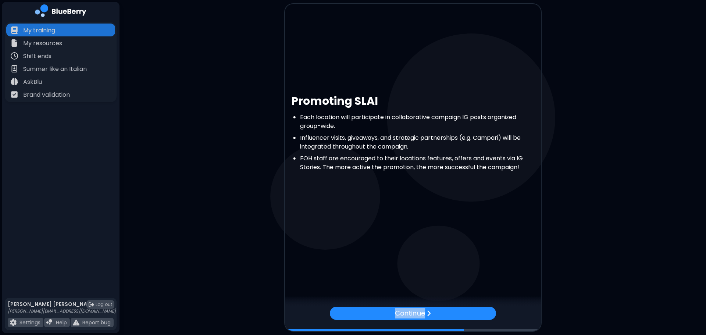
click at [412, 315] on p "Continue" at bounding box center [410, 313] width 30 height 10
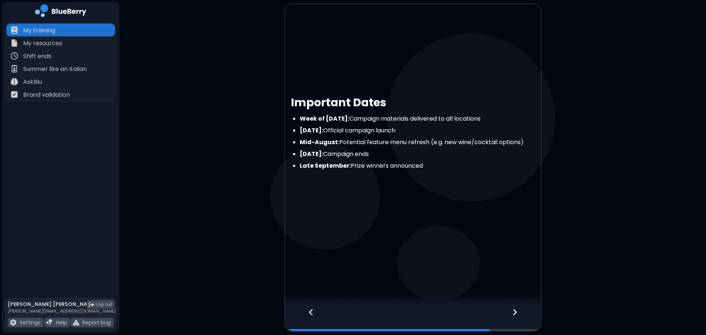
click at [313, 312] on div at bounding box center [307, 318] width 45 height 24
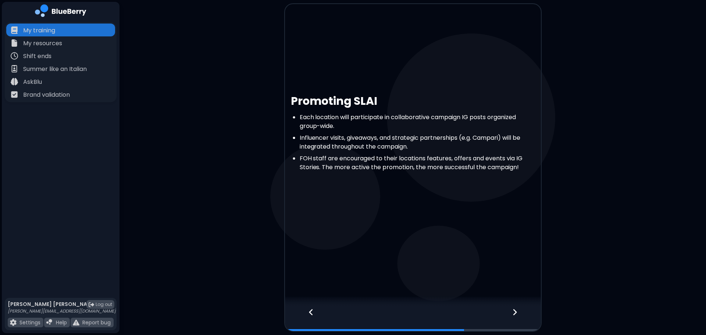
click at [313, 312] on div at bounding box center [307, 318] width 45 height 24
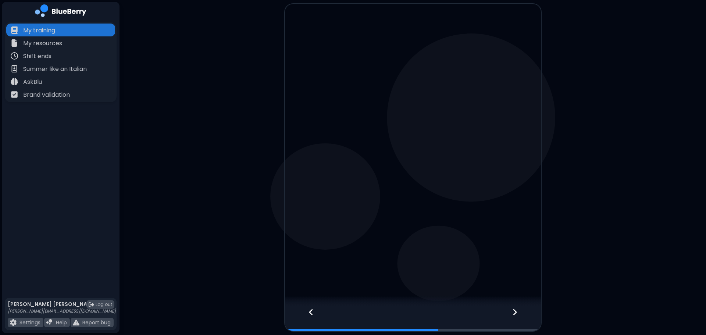
click at [313, 312] on div at bounding box center [307, 318] width 45 height 24
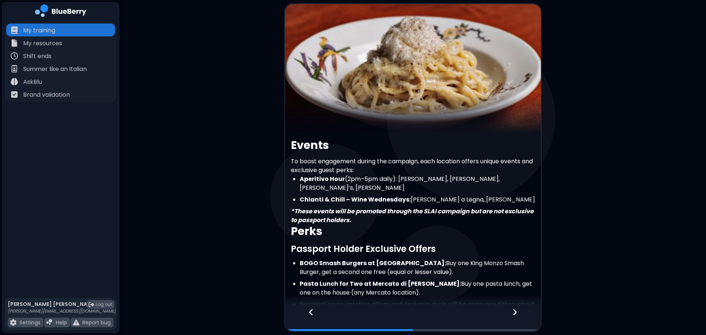
click at [311, 313] on icon at bounding box center [311, 312] width 4 height 6
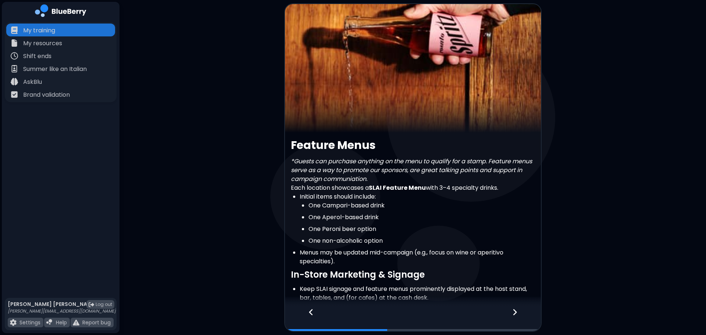
click at [311, 313] on icon at bounding box center [311, 312] width 4 height 6
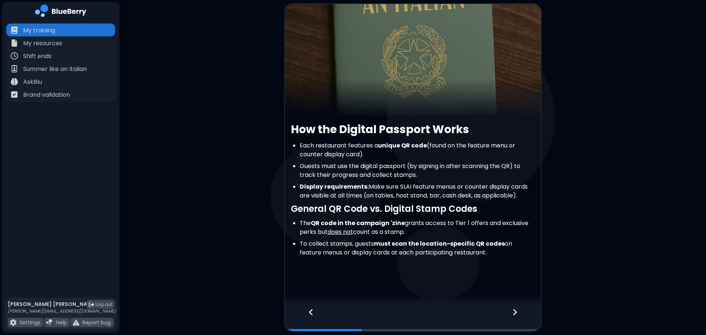
scroll to position [16, 0]
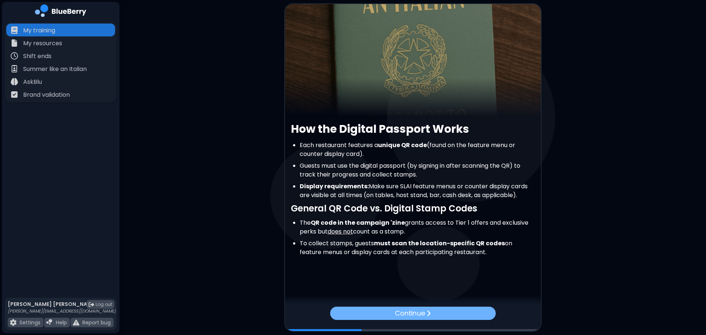
click at [433, 313] on div "Continue" at bounding box center [412, 312] width 165 height 13
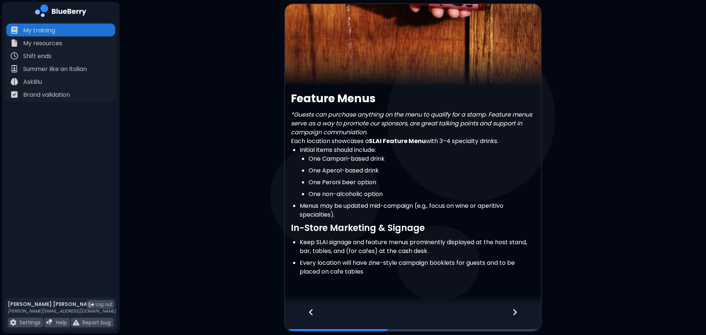
scroll to position [66, 0]
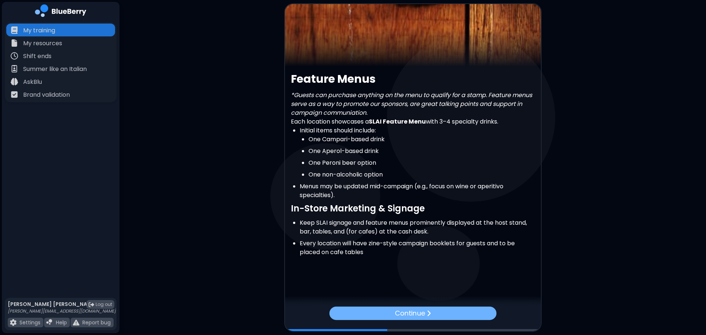
click at [438, 309] on div "Continue" at bounding box center [412, 312] width 167 height 13
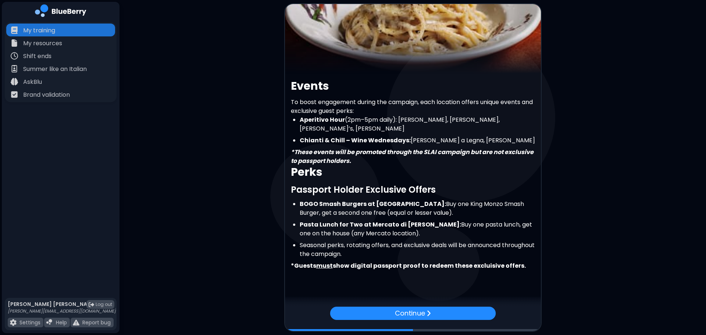
scroll to position [61, 0]
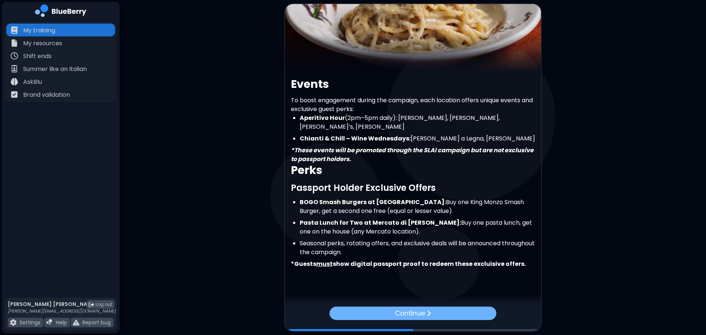
click at [362, 315] on div "Continue" at bounding box center [412, 312] width 167 height 13
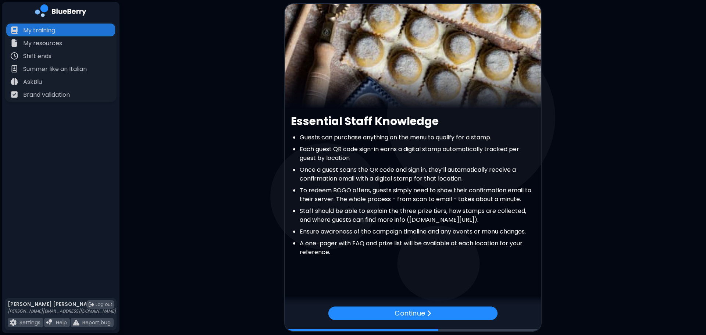
scroll to position [33, 0]
click at [339, 304] on div at bounding box center [413, 301] width 256 height 11
click at [351, 315] on div "Continue" at bounding box center [412, 313] width 169 height 14
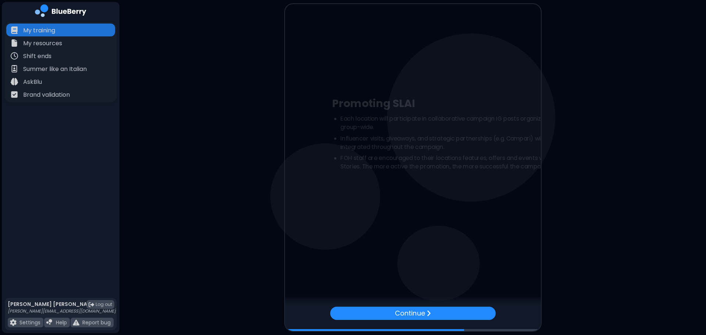
scroll to position [0, 0]
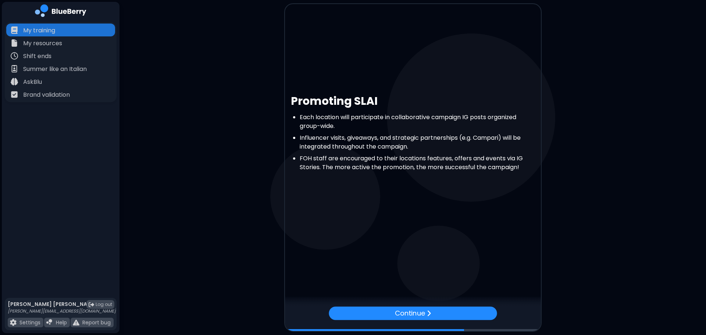
click at [351, 315] on div "Continue" at bounding box center [413, 313] width 168 height 14
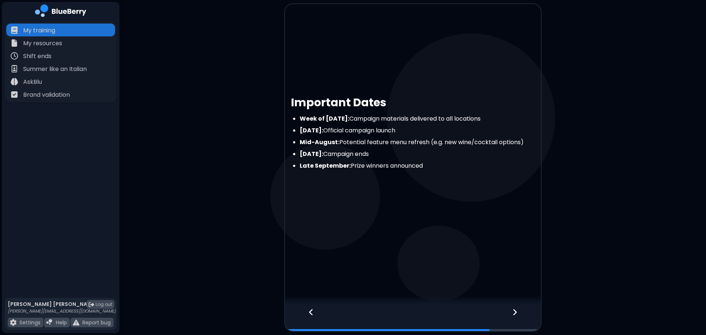
click at [306, 318] on div at bounding box center [307, 318] width 45 height 24
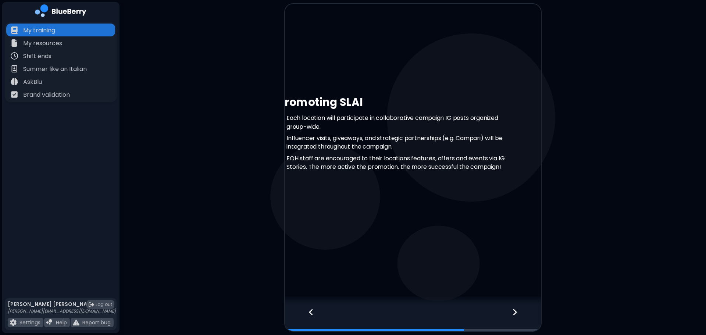
click at [306, 318] on div at bounding box center [307, 318] width 45 height 24
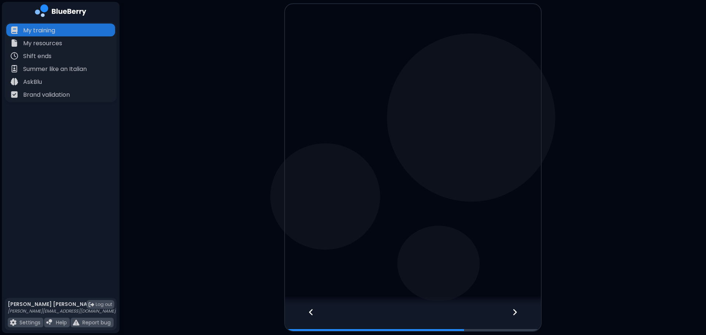
click at [306, 318] on div at bounding box center [307, 318] width 45 height 24
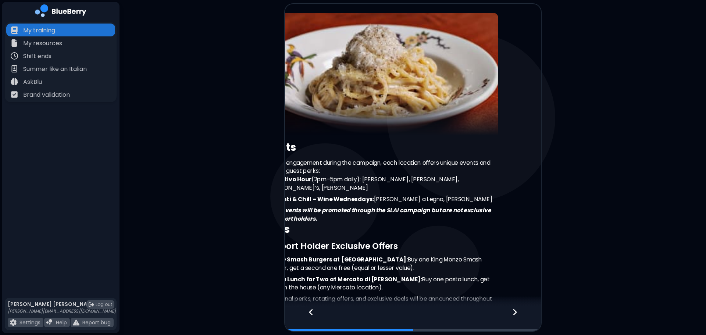
click at [306, 318] on div at bounding box center [307, 318] width 45 height 24
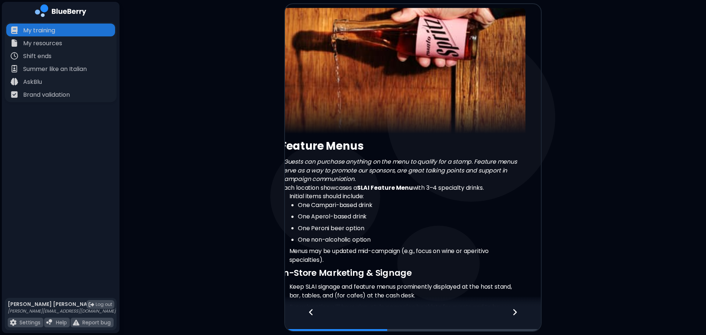
click at [306, 318] on div at bounding box center [307, 318] width 45 height 24
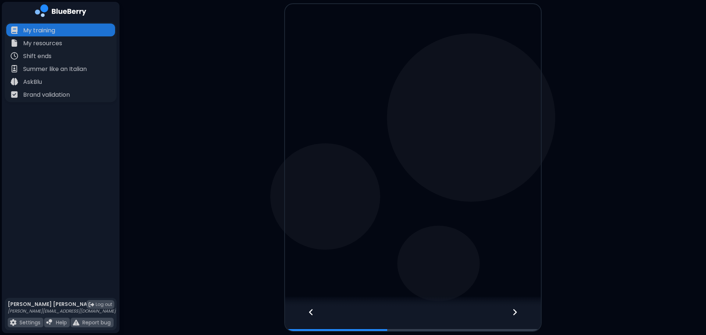
click at [306, 318] on div at bounding box center [307, 318] width 45 height 24
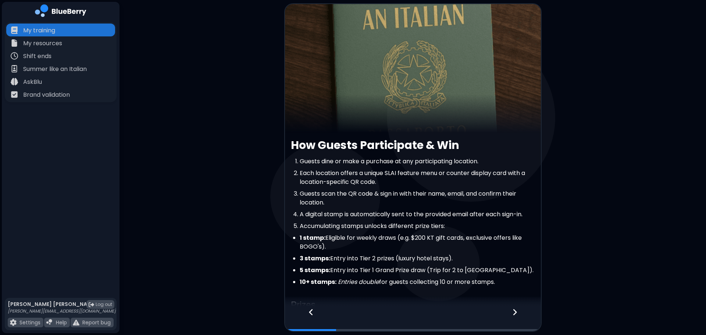
click at [306, 318] on div at bounding box center [307, 318] width 45 height 24
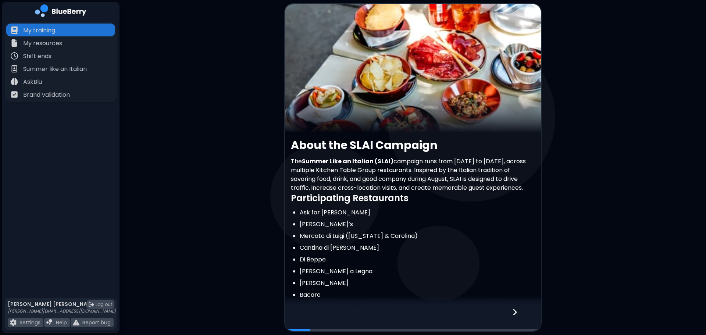
click at [516, 315] on icon at bounding box center [514, 312] width 5 height 8
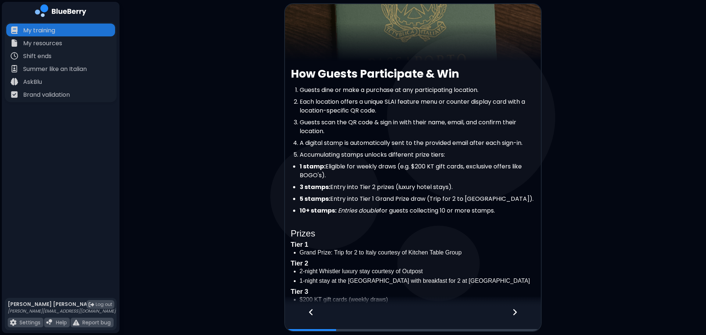
scroll to position [73, 0]
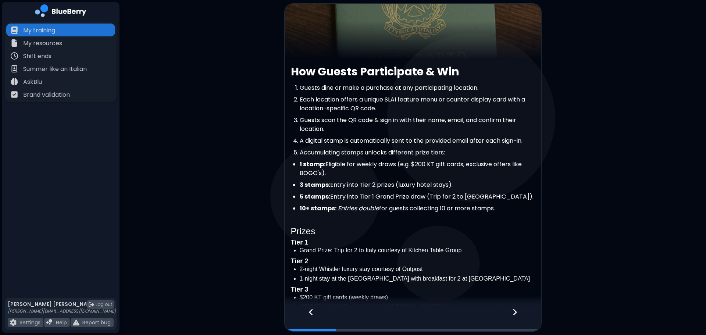
click at [305, 313] on div at bounding box center [307, 318] width 45 height 24
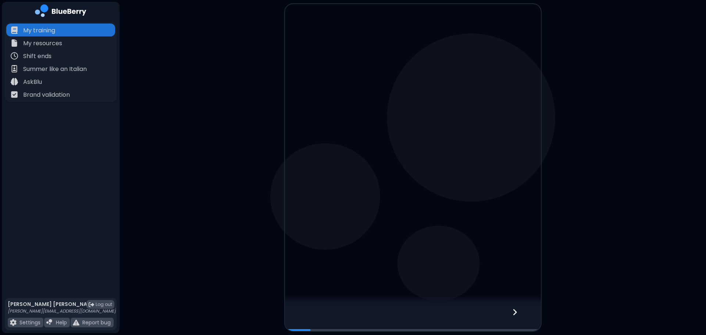
scroll to position [0, 0]
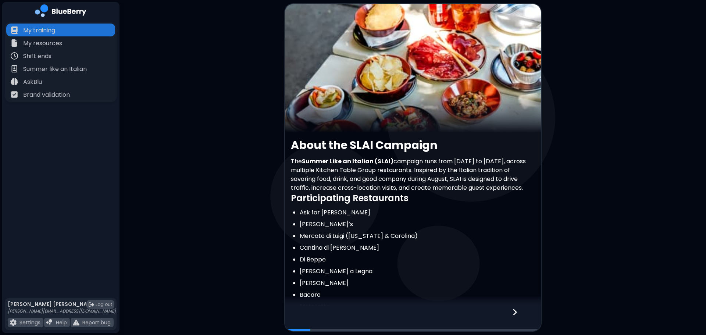
click at [518, 313] on div at bounding box center [518, 318] width 43 height 24
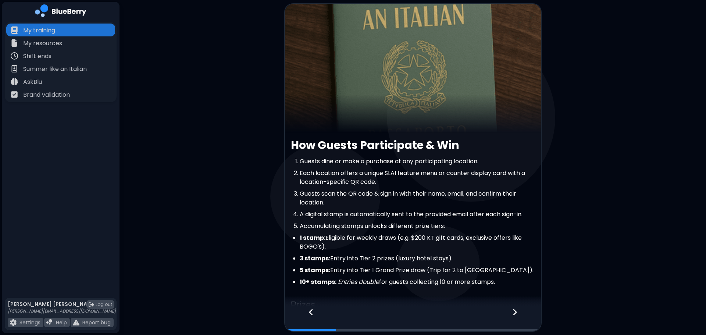
click at [520, 312] on div at bounding box center [518, 318] width 43 height 24
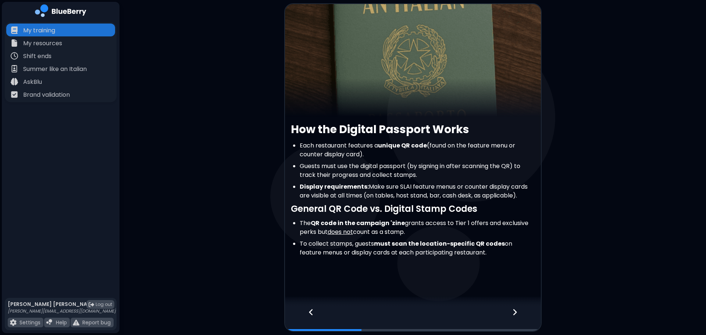
scroll to position [16, 0]
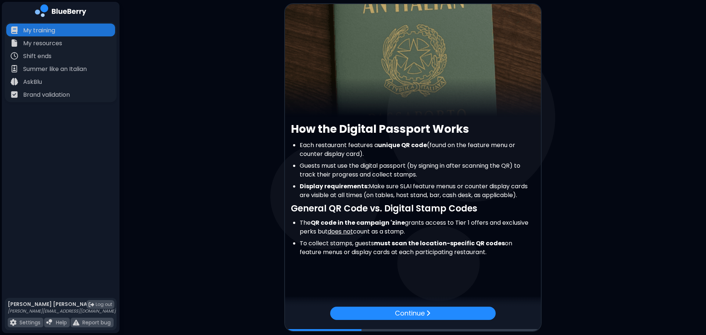
drag, startPoint x: 413, startPoint y: 232, endPoint x: 291, endPoint y: 229, distance: 122.1
click at [291, 229] on ul "The QR code in the campaign 'zine grants access to Tier 1 offers and exclusive …" at bounding box center [413, 237] width 244 height 38
click at [299, 226] on li "The QR code in the campaign 'zine grants access to Tier 1 offers and exclusive …" at bounding box center [416, 227] width 235 height 18
drag, startPoint x: 297, startPoint y: 222, endPoint x: 335, endPoint y: 226, distance: 37.7
click at [335, 226] on ul "The QR code in the campaign 'zine grants access to Tier 1 offers and exclusive …" at bounding box center [413, 237] width 244 height 38
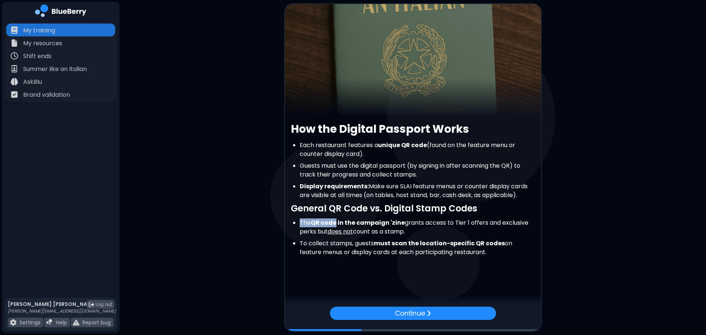
copy li "The QR code"
drag, startPoint x: 403, startPoint y: 223, endPoint x: 485, endPoint y: 226, distance: 82.7
click at [485, 226] on li "The QR code in the campaign 'zine grants access to Tier 1 offers and exclusive …" at bounding box center [416, 227] width 235 height 18
copy li "grants access to Tier 1 offers"
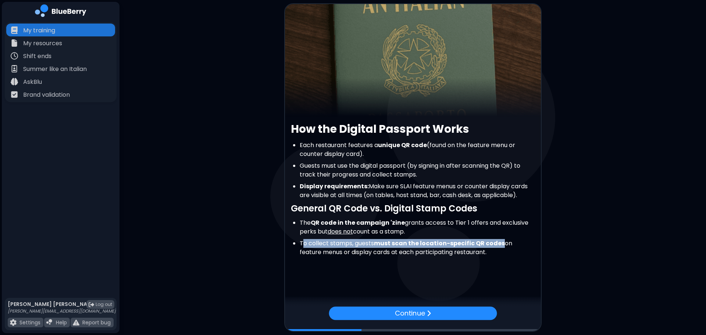
drag, startPoint x: 302, startPoint y: 243, endPoint x: 501, endPoint y: 244, distance: 198.4
click at [501, 244] on li "To collect stamps, guests must scan the location-specific QR codes on feature m…" at bounding box center [416, 248] width 235 height 18
copy li "o collect stamps, guests must scan the location-specific QR codes"
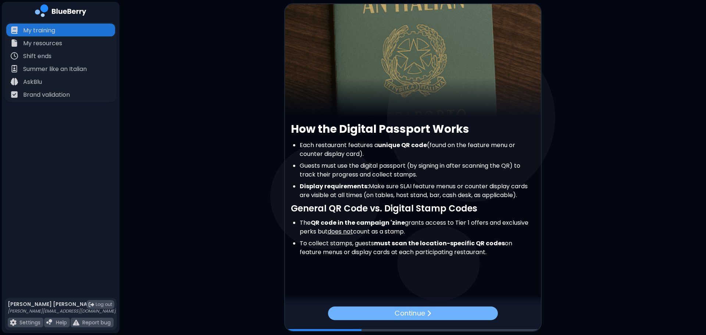
click at [446, 313] on div "Continue" at bounding box center [413, 313] width 170 height 14
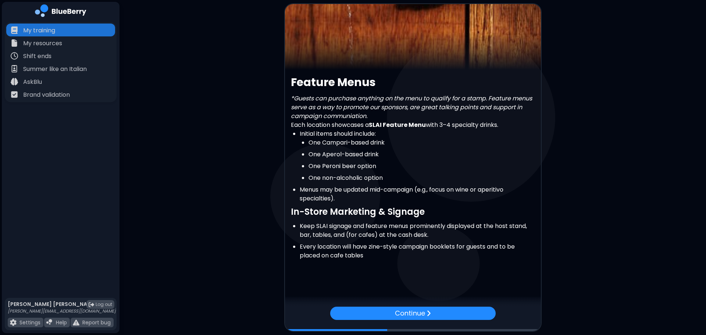
scroll to position [66, 0]
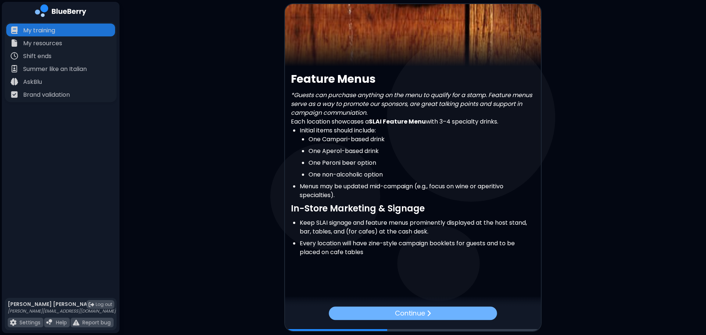
click at [474, 312] on div "Continue" at bounding box center [413, 313] width 168 height 14
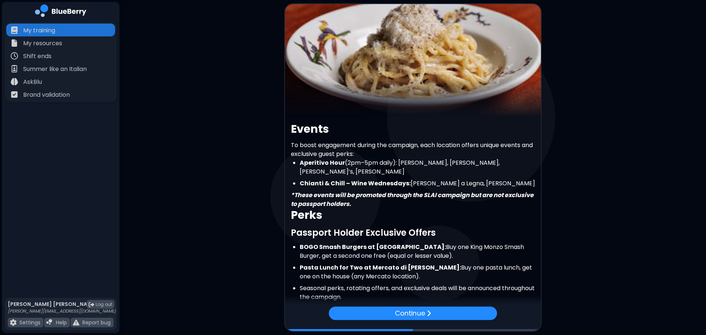
scroll to position [61, 0]
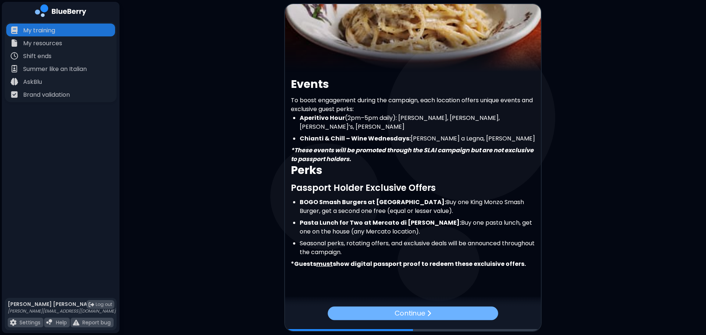
click at [458, 314] on div "Continue" at bounding box center [412, 313] width 170 height 14
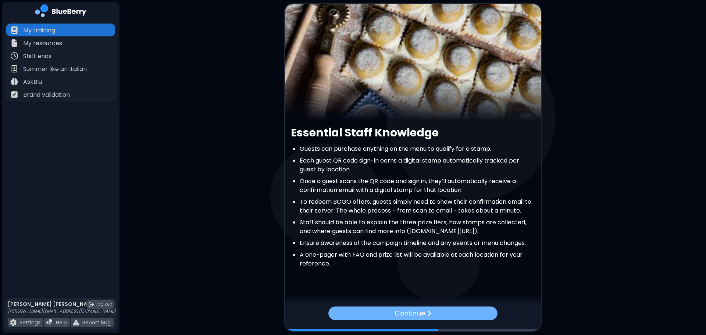
scroll to position [33, 0]
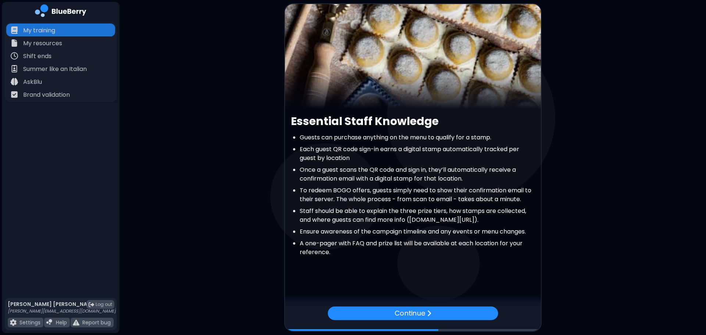
click at [433, 320] on div "Continue" at bounding box center [413, 318] width 256 height 24
click at [435, 310] on div "Continue" at bounding box center [412, 313] width 170 height 14
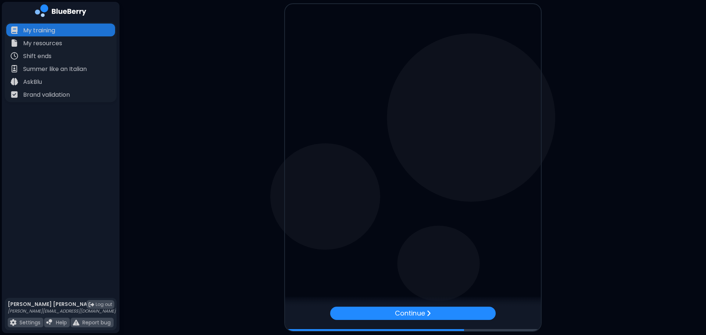
scroll to position [0, 0]
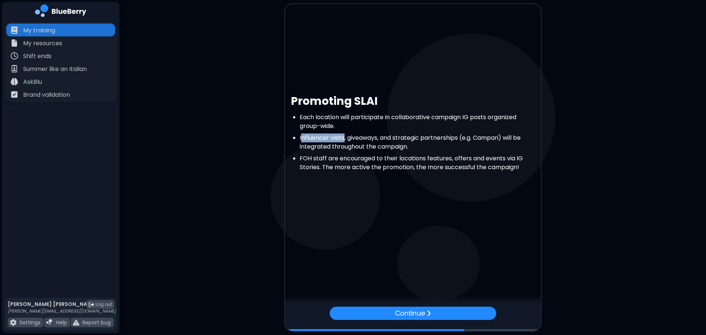
drag, startPoint x: 302, startPoint y: 137, endPoint x: 344, endPoint y: 138, distance: 41.5
click at [344, 138] on li "Influencer visits, giveaways, and strategic partnerships (e.g. Campari) will be…" at bounding box center [416, 142] width 235 height 18
drag, startPoint x: 344, startPoint y: 138, endPoint x: 305, endPoint y: 143, distance: 39.2
click at [325, 140] on li "Influencer visits, giveaways, and strategic partnerships (e.g. Campari) will be…" at bounding box center [416, 142] width 235 height 18
drag, startPoint x: 297, startPoint y: 139, endPoint x: 347, endPoint y: 141, distance: 49.3
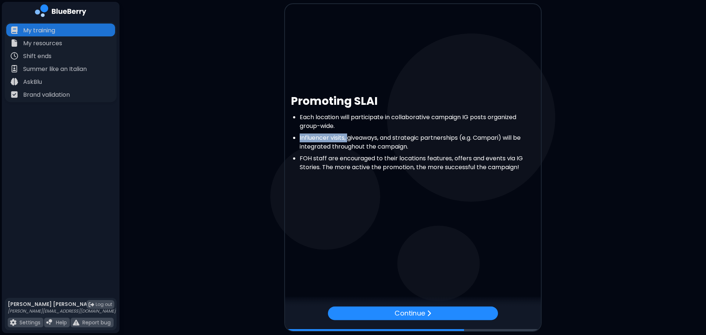
click at [347, 141] on ul "Each location will participate in collaborative campaign IG posts organized gro…" at bounding box center [413, 142] width 244 height 59
click at [429, 173] on div "Promoting SLAI Each location will participate in collaborative campaign IG post…" at bounding box center [413, 137] width 256 height 87
click at [354, 156] on li "FOH staff are encouraged to their locations features, offers and events via IG …" at bounding box center [416, 163] width 235 height 18
click at [516, 179] on div "Promoting SLAI Each location will participate in collaborative campaign IG post…" at bounding box center [413, 137] width 256 height 87
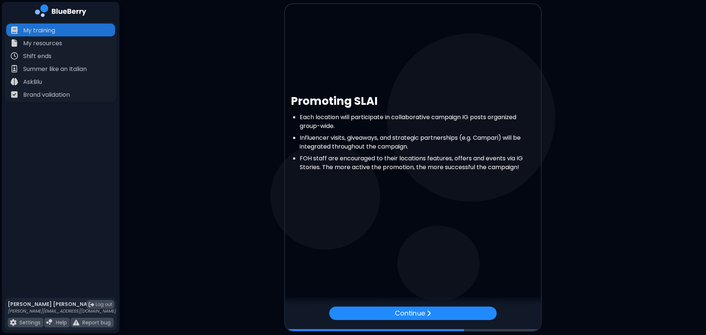
click at [463, 305] on div at bounding box center [413, 301] width 256 height 11
click at [460, 311] on div "Continue" at bounding box center [413, 312] width 166 height 13
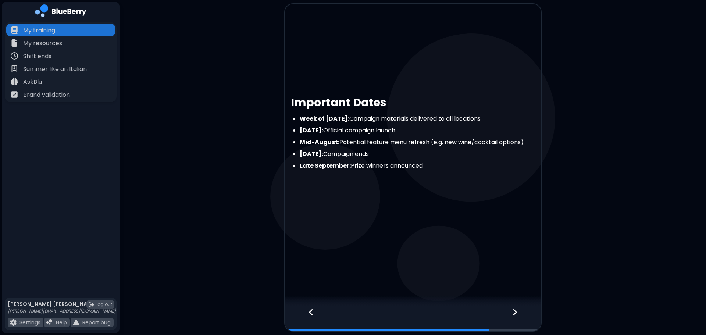
click at [519, 317] on div at bounding box center [518, 318] width 43 height 24
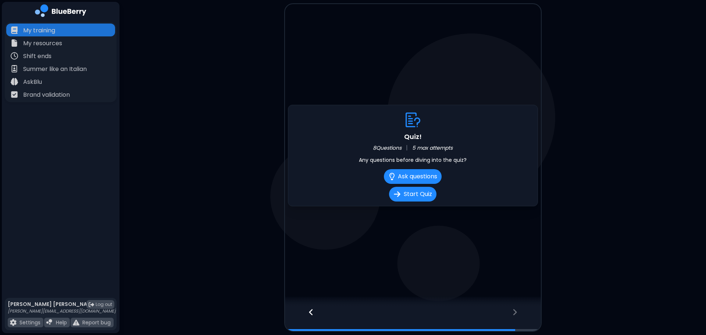
click at [307, 311] on div at bounding box center [307, 318] width 45 height 24
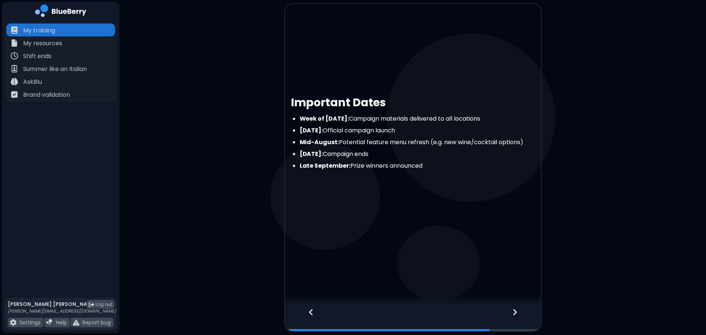
click at [307, 311] on div at bounding box center [307, 318] width 45 height 24
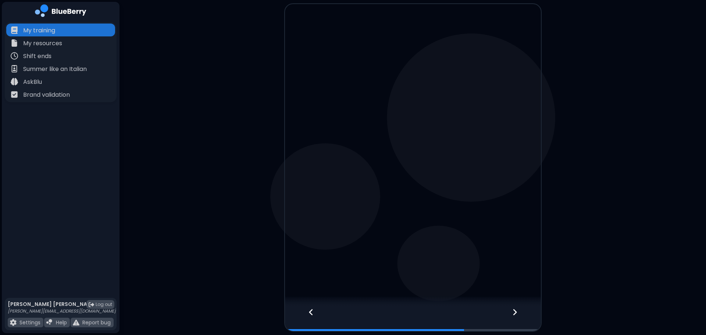
click at [307, 311] on div at bounding box center [307, 318] width 45 height 24
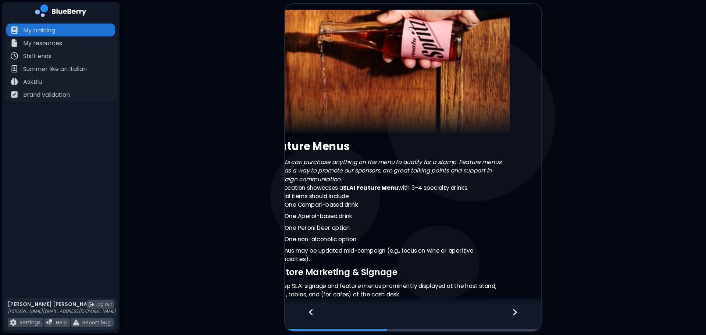
click at [307, 311] on div at bounding box center [307, 318] width 45 height 24
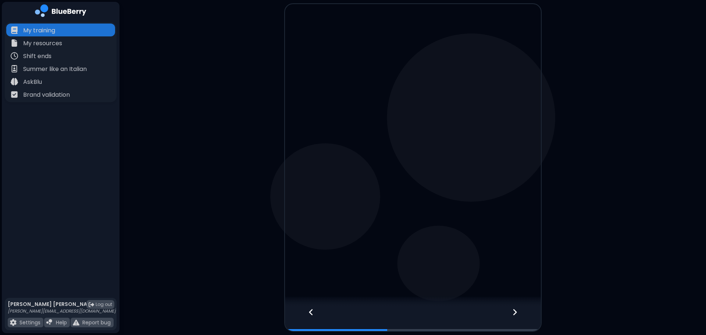
click at [307, 311] on div at bounding box center [307, 318] width 45 height 24
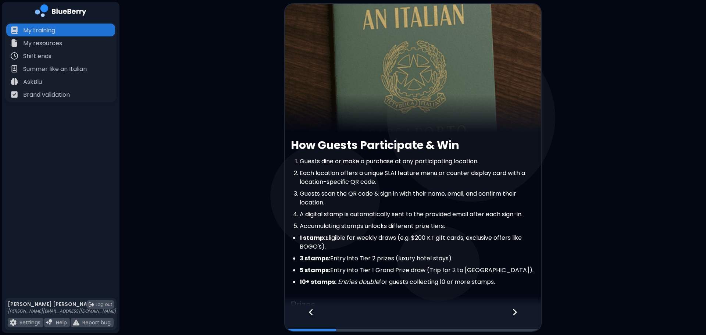
click at [307, 311] on div at bounding box center [307, 318] width 45 height 24
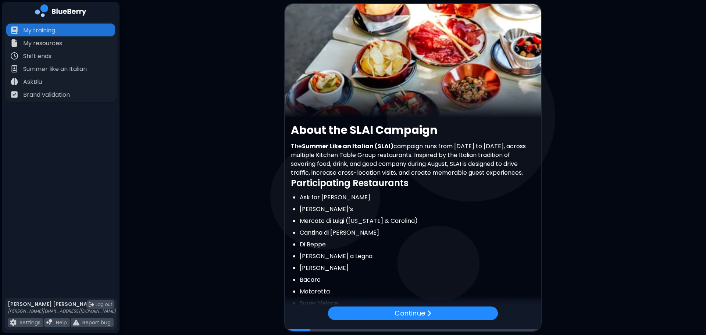
scroll to position [116, 0]
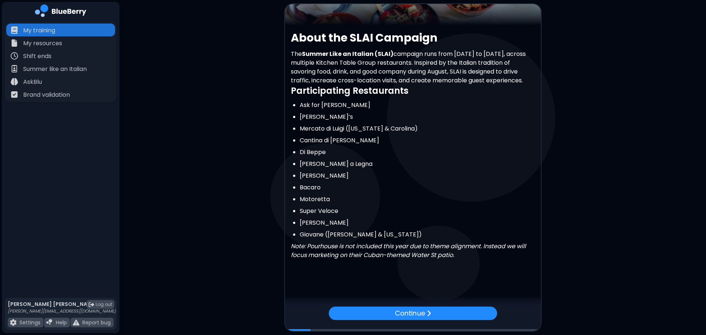
click at [359, 304] on div at bounding box center [413, 301] width 256 height 11
click at [360, 311] on div "Continue" at bounding box center [412, 312] width 166 height 13
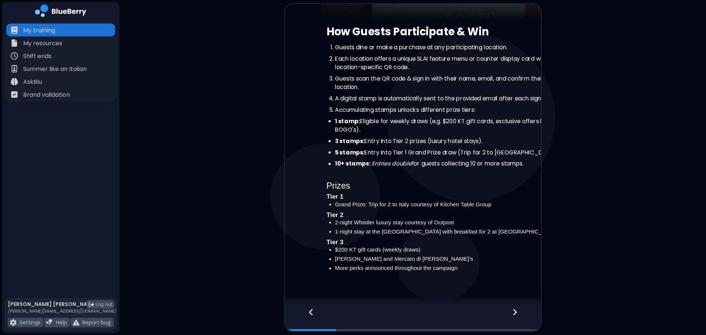
scroll to position [0, 0]
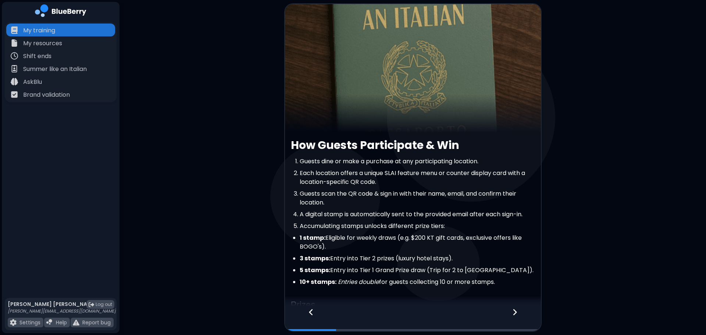
click at [311, 311] on icon at bounding box center [311, 312] width 4 height 6
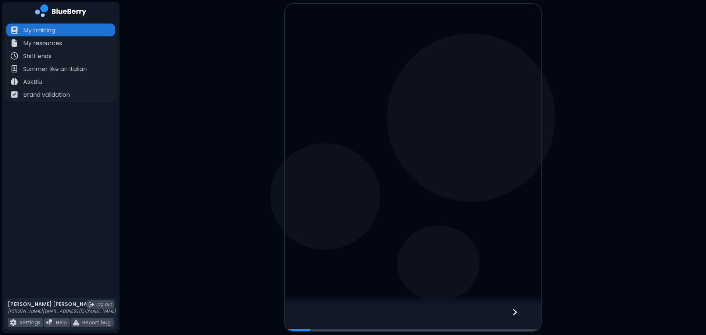
click at [311, 311] on div at bounding box center [413, 318] width 256 height 24
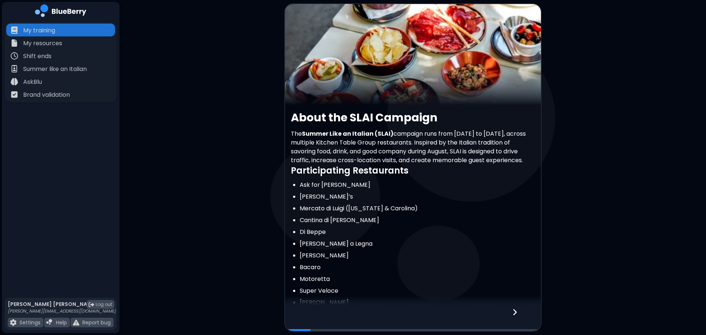
scroll to position [116, 0]
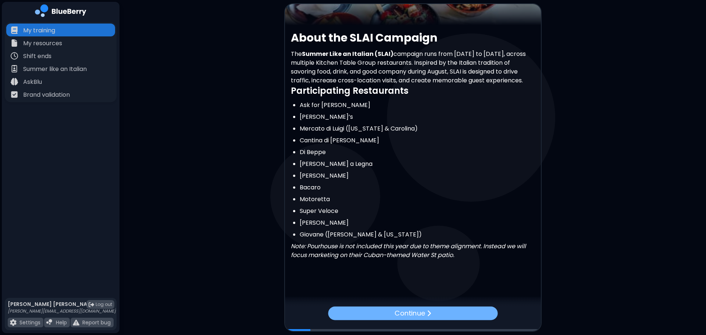
click at [401, 314] on p "Continue" at bounding box center [409, 313] width 31 height 11
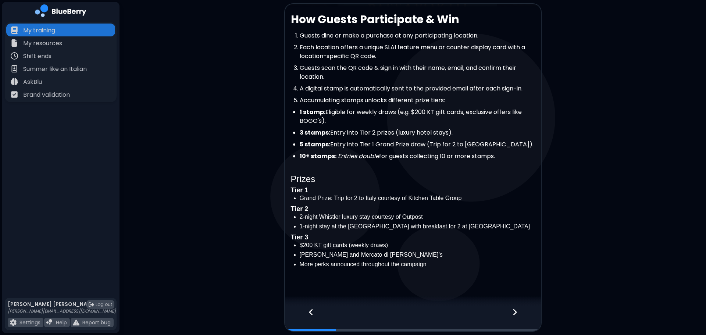
scroll to position [137, 0]
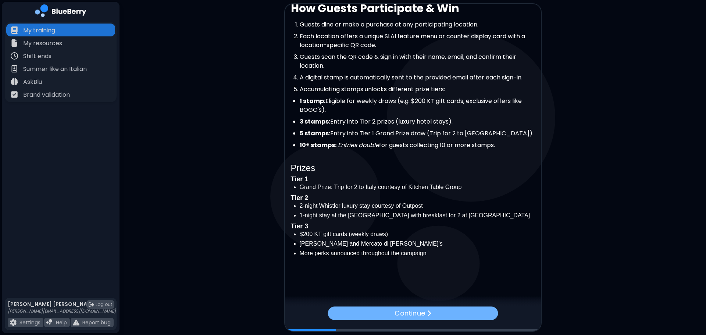
click at [451, 316] on div "Continue" at bounding box center [412, 313] width 170 height 14
